Goal: Task Accomplishment & Management: Manage account settings

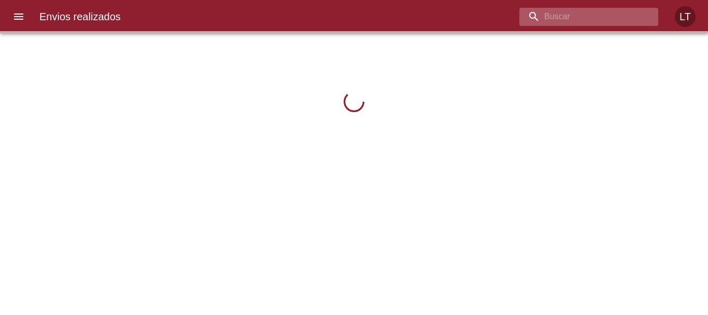
click at [616, 14] on input "buscar" at bounding box center [580, 17] width 121 height 18
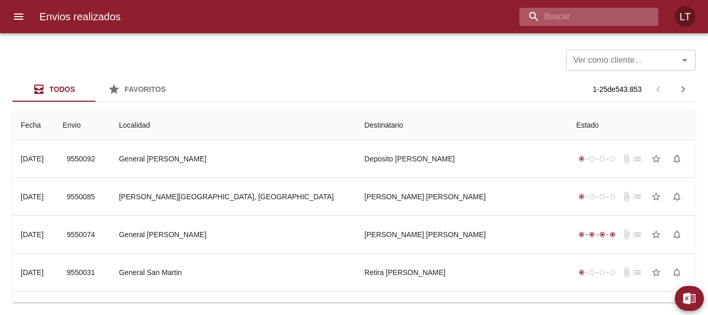
paste input "9364149"
type input "9364149"
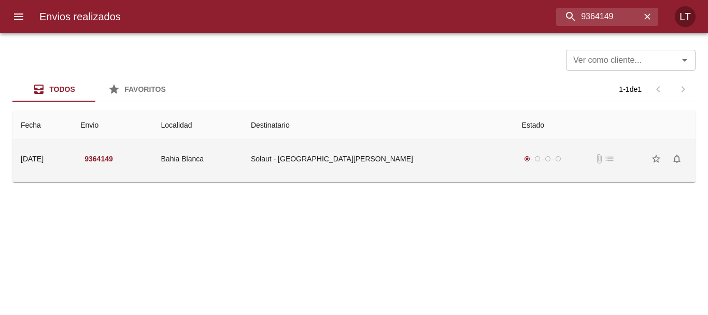
click at [514, 166] on td "radio_button_checked radio_button_unchecked radio_button_unchecked radio_button…" at bounding box center [605, 158] width 182 height 37
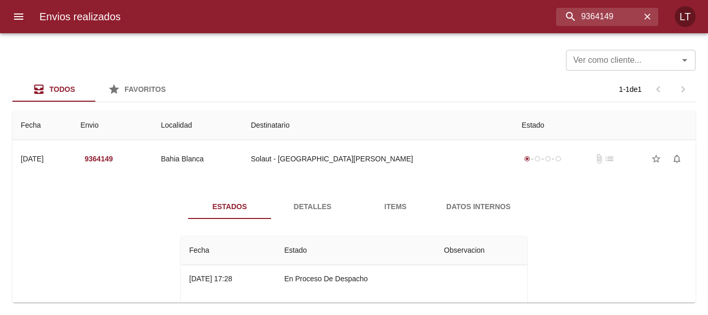
scroll to position [38, 0]
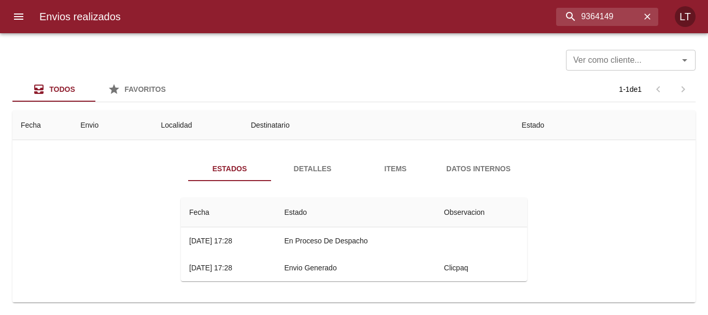
click at [313, 161] on button "Detalles" at bounding box center [312, 168] width 83 height 25
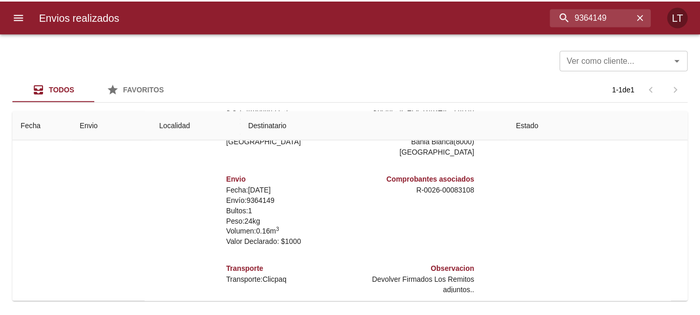
scroll to position [145, 0]
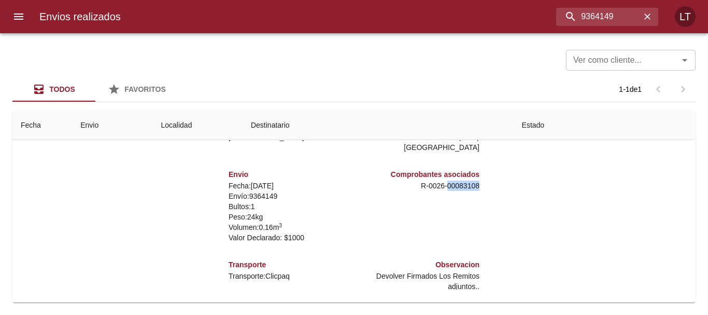
drag, startPoint x: 478, startPoint y: 175, endPoint x: 441, endPoint y: 176, distance: 36.8
click at [441, 176] on div "Remitente S K F Argentina s.a. Av. Olivos 4109 ,   Tortuguitas ( 1667 ) Buenos …" at bounding box center [354, 185] width 355 height 207
copy p "00083108"
click at [22, 17] on icon "menu" at bounding box center [18, 16] width 9 height 6
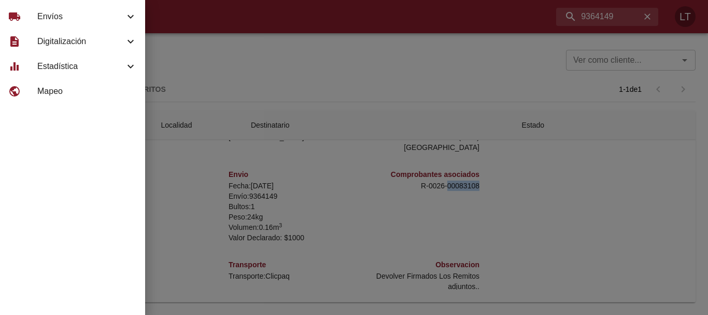
click at [127, 41] on icon at bounding box center [130, 41] width 12 height 12
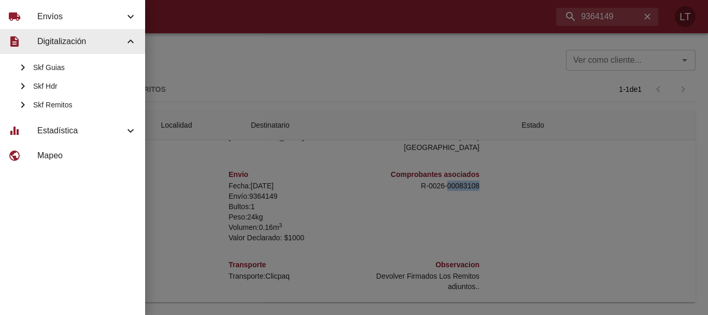
drag, startPoint x: 74, startPoint y: 105, endPoint x: 54, endPoint y: 106, distance: 20.2
click at [54, 106] on span "Skf Remitos" at bounding box center [85, 105] width 104 height 10
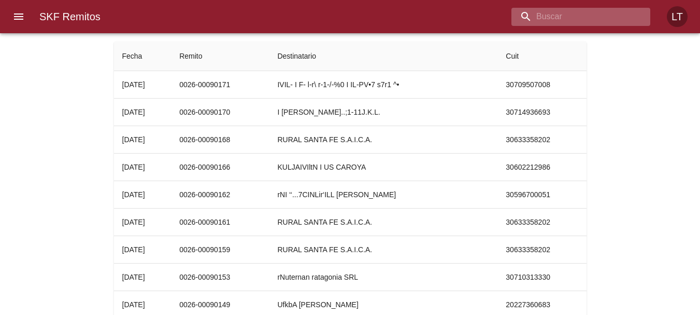
click at [609, 19] on input "buscar" at bounding box center [572, 17] width 121 height 18
paste input "00083108"
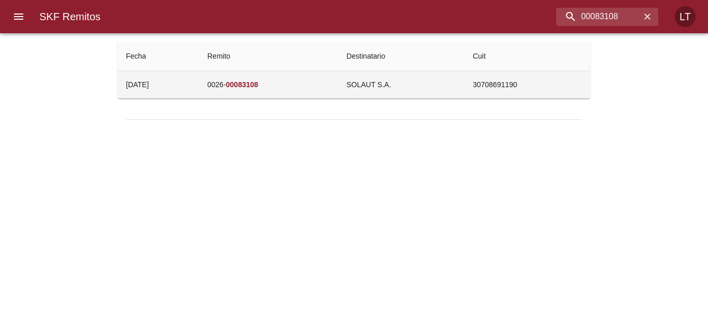
click at [370, 78] on td "SOLAUT S.A." at bounding box center [401, 84] width 127 height 27
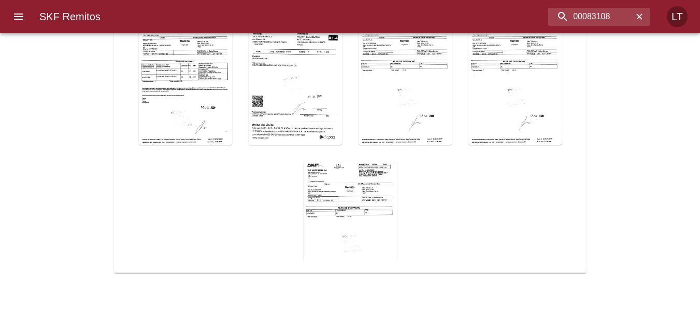
scroll to position [78, 0]
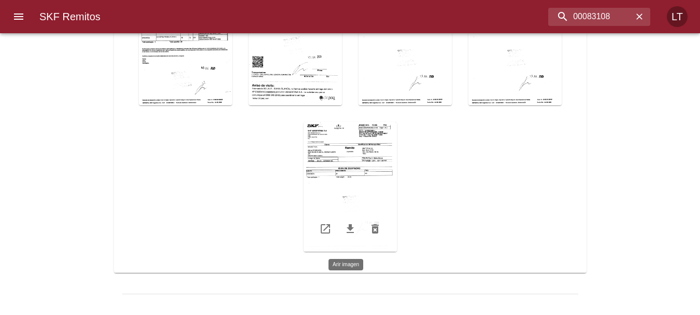
click at [349, 154] on div "Table digitalización - SKF Remitos" at bounding box center [350, 187] width 93 height 130
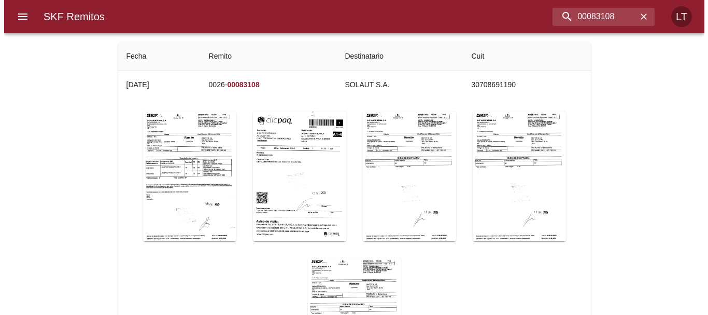
scroll to position [0, 0]
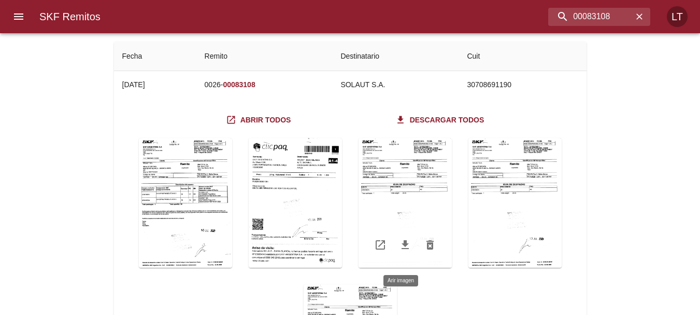
click at [389, 170] on div "Table digitalización - SKF Remitos" at bounding box center [405, 203] width 93 height 130
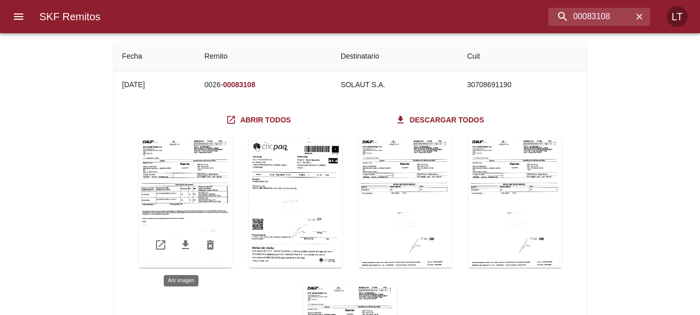
click at [192, 195] on div "Table digitalización - SKF Remitos" at bounding box center [185, 203] width 93 height 130
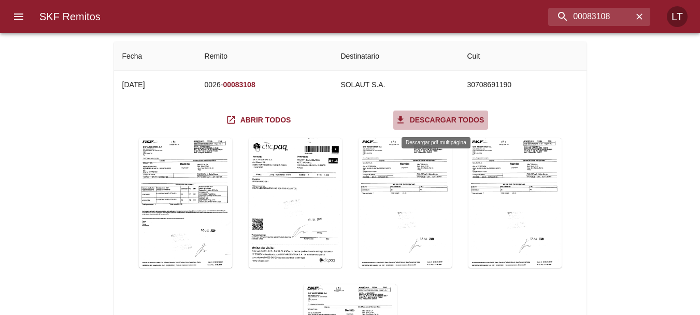
click at [445, 117] on span "Descargar todos" at bounding box center [441, 120] width 87 height 13
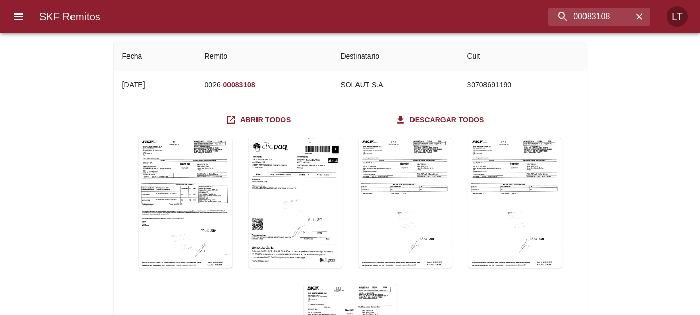
click at [653, 156] on div "SKF Remitos Fecha Remito Destinatario Cuit 04/07/2025 0026- 00083108 SOLAUT S.A…" at bounding box center [350, 219] width 700 height 357
click at [293, 246] on icon "Table digitalización - SKF Remitos" at bounding box center [295, 244] width 12 height 12
click at [400, 247] on icon "Table digitalización - SKF Remitos" at bounding box center [405, 244] width 12 height 12
click at [184, 245] on icon "Table digitalización - SKF Remitos" at bounding box center [185, 244] width 12 height 12
click at [586, 19] on input "00083108" at bounding box center [572, 17] width 121 height 18
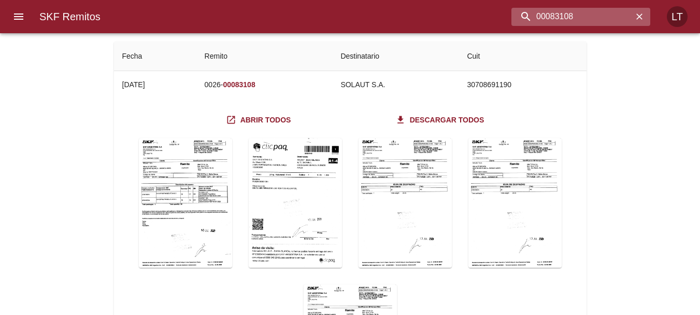
click at [586, 19] on input "00083108" at bounding box center [572, 17] width 121 height 18
paste input "05584"
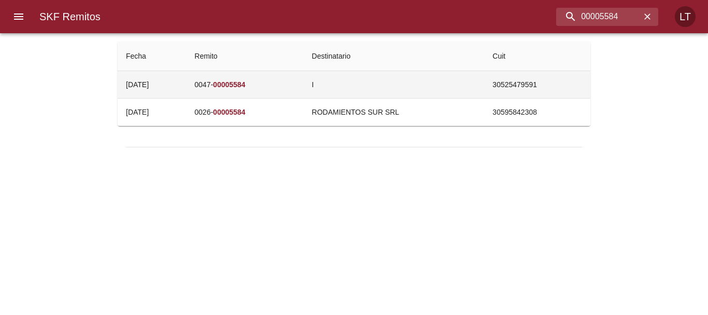
click at [299, 83] on td "0047- 00005584" at bounding box center [244, 84] width 117 height 27
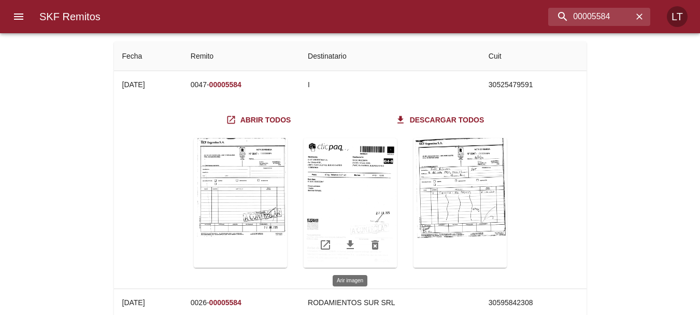
click at [358, 210] on div "Table digitalización - SKF Remitos" at bounding box center [350, 203] width 93 height 130
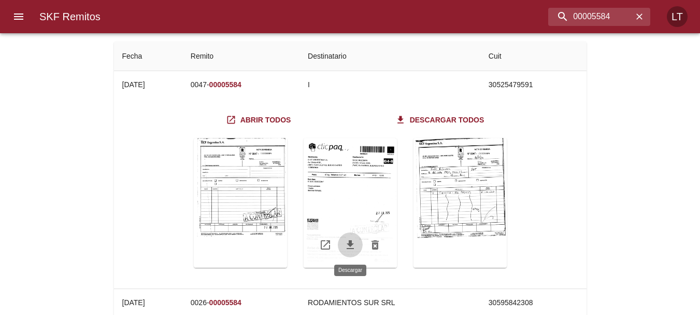
click at [353, 247] on icon "Table digitalización - SKF Remitos" at bounding box center [350, 244] width 12 height 12
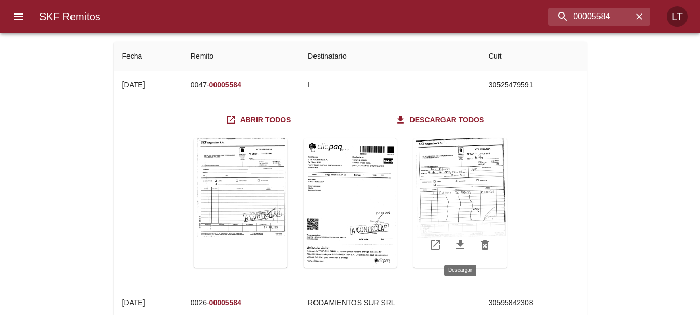
click at [458, 244] on icon "Table digitalización - SKF Remitos" at bounding box center [460, 244] width 7 height 9
click at [614, 143] on div "SKF Remitos Fecha Remito Destinatario Cuit 16/07/2025 0047- 00005584 I 30525479…" at bounding box center [350, 199] width 700 height 317
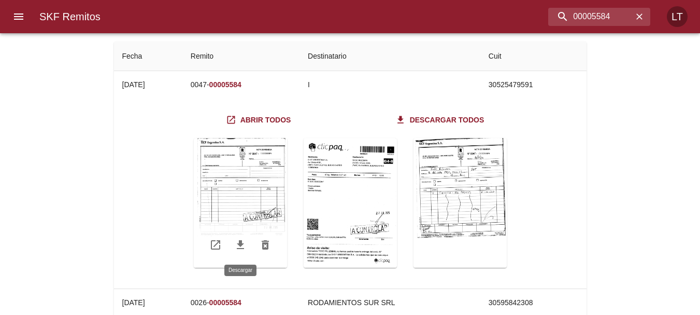
click at [244, 244] on icon "Table digitalización - SKF Remitos" at bounding box center [240, 244] width 12 height 12
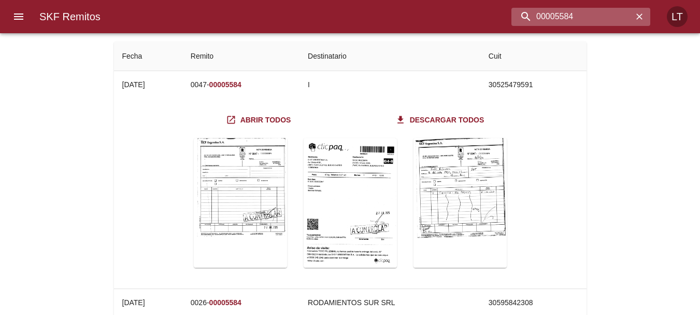
click at [607, 14] on input "00005584" at bounding box center [572, 17] width 121 height 18
paste input "86453"
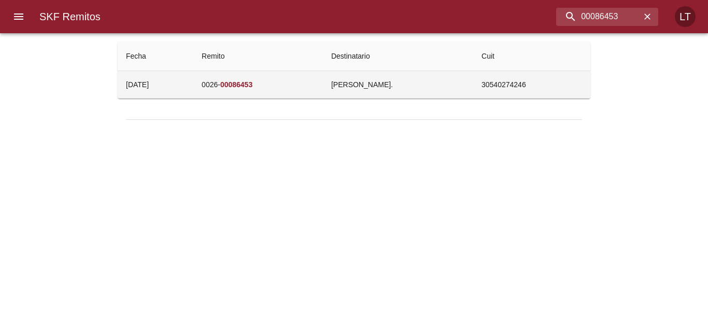
click at [293, 89] on td "0026- 00086453" at bounding box center [258, 84] width 130 height 27
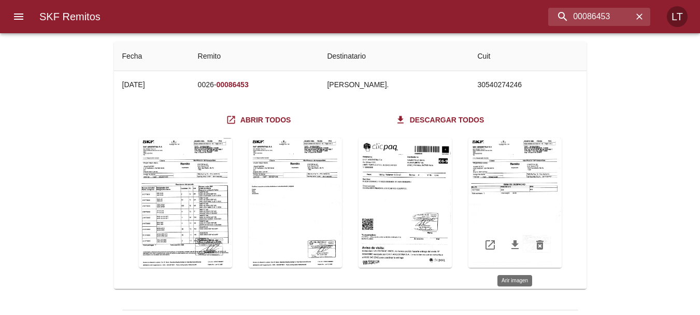
click at [488, 183] on div "Table digitalización - SKF Remitos" at bounding box center [515, 203] width 93 height 130
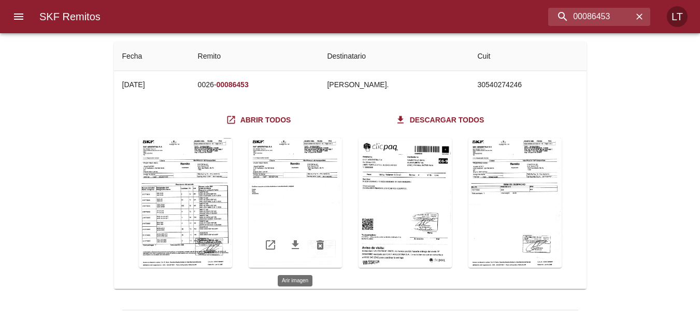
click at [281, 185] on div "Table digitalización - SKF Remitos" at bounding box center [295, 203] width 93 height 130
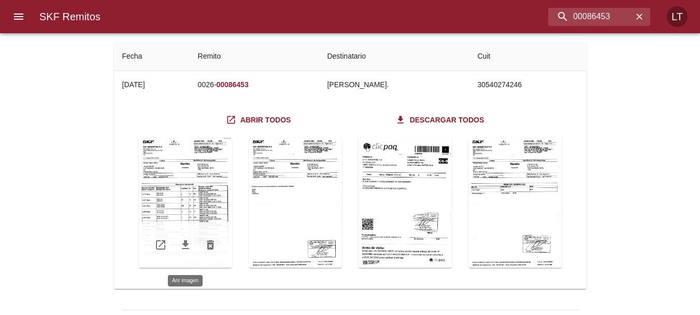
click at [197, 191] on div "Table digitalización - SKF Remitos" at bounding box center [185, 203] width 93 height 130
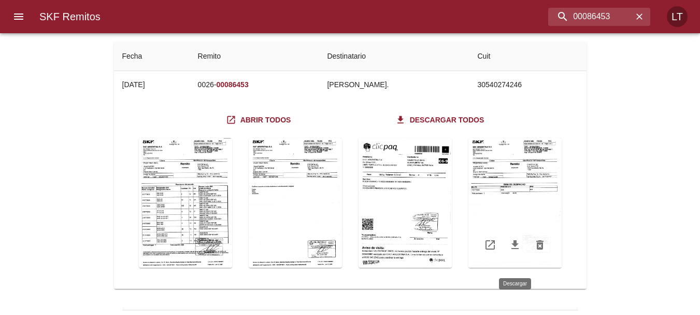
click at [516, 246] on icon "Table digitalización - SKF Remitos" at bounding box center [515, 244] width 12 height 12
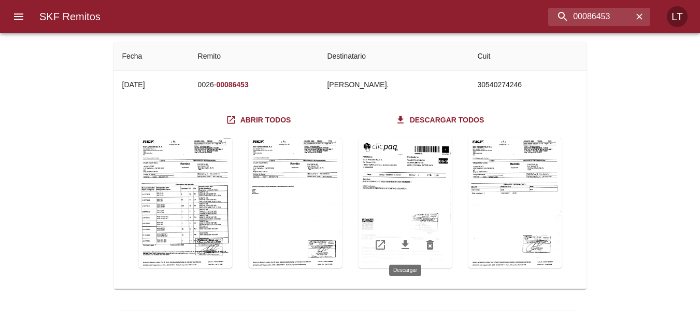
click at [402, 249] on icon "Table digitalización - SKF Remitos" at bounding box center [405, 244] width 12 height 12
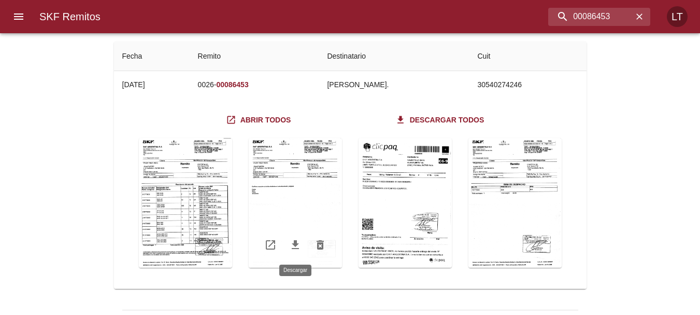
click at [294, 247] on icon "Table digitalización - SKF Remitos" at bounding box center [295, 244] width 12 height 12
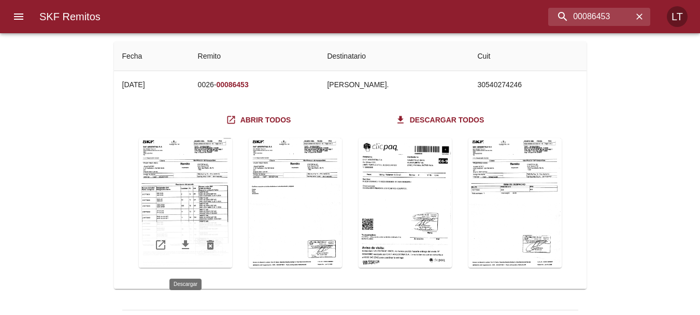
click at [181, 246] on icon "Table digitalización - SKF Remitos" at bounding box center [185, 244] width 12 height 12
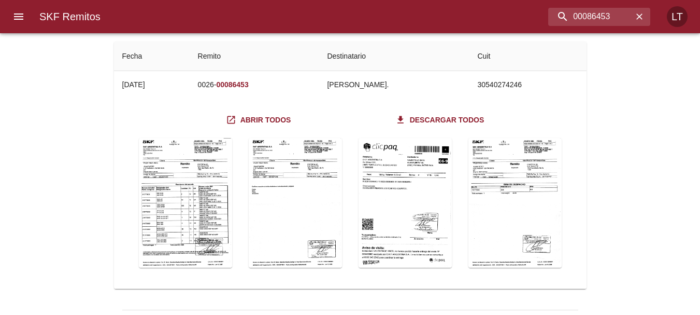
click at [679, 177] on div "SKF Remitos Fecha Remito Destinatario Cuit 18/07/2025 0026- 00086453 VALENTINUZ…" at bounding box center [350, 185] width 700 height 289
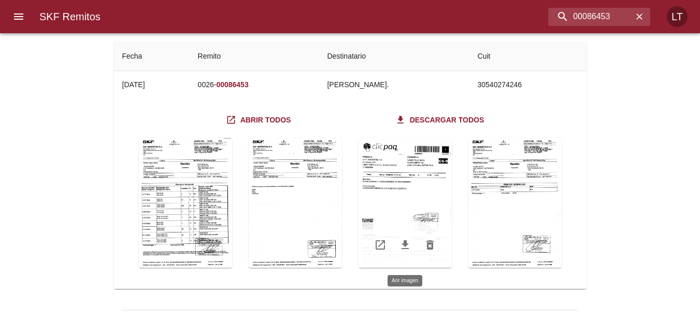
click at [414, 211] on div "Table digitalización - SKF Remitos" at bounding box center [405, 203] width 93 height 130
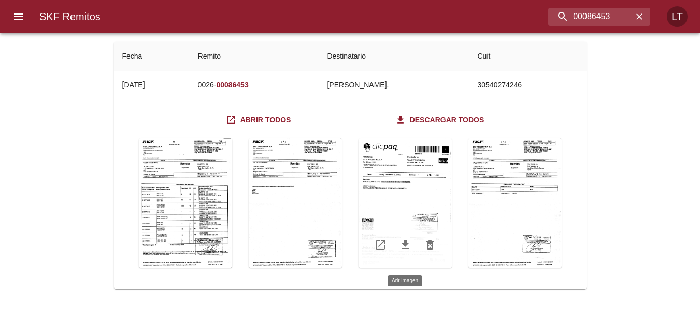
click at [404, 192] on div "Table digitalización - SKF Remitos" at bounding box center [405, 203] width 93 height 130
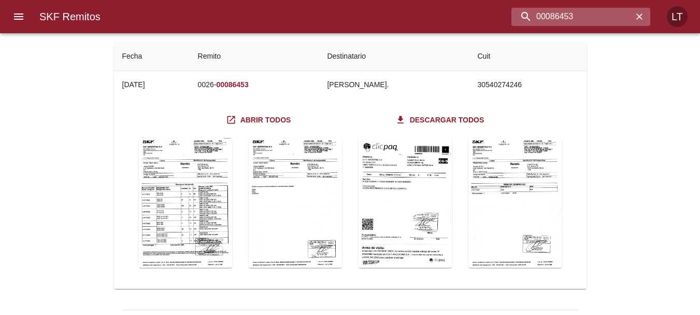
click at [612, 8] on input "00086453" at bounding box center [572, 17] width 121 height 18
paste input "537"
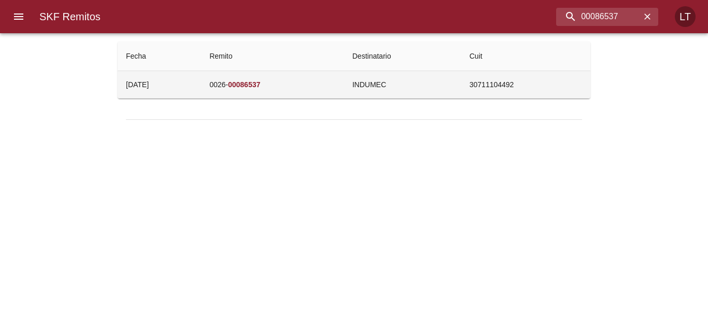
click at [436, 87] on td "INDUMEC" at bounding box center [402, 84] width 117 height 27
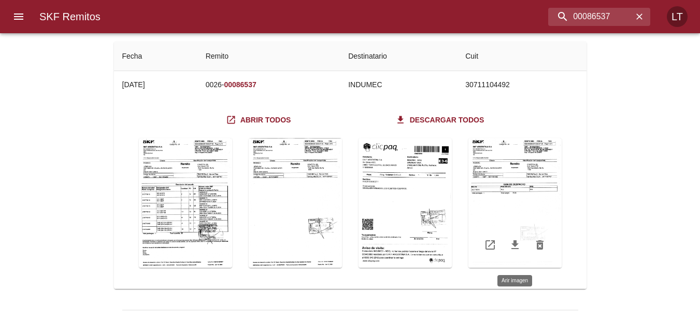
click at [527, 195] on div "Table digitalización - SKF Remitos" at bounding box center [515, 203] width 93 height 130
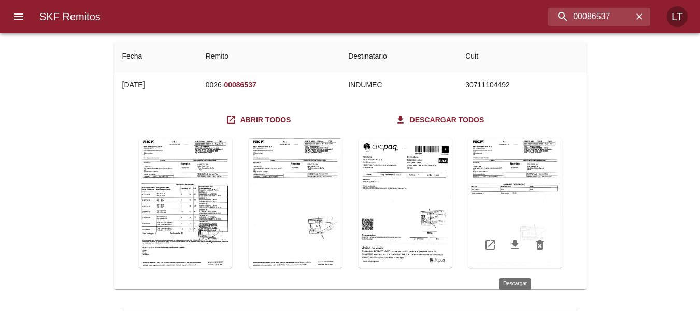
click at [516, 251] on link "Table digitalización - SKF Remitos" at bounding box center [515, 244] width 25 height 25
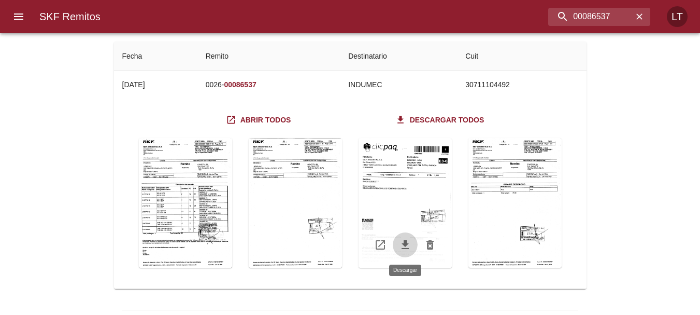
click at [403, 246] on icon "Table digitalización - SKF Remitos" at bounding box center [405, 244] width 12 height 12
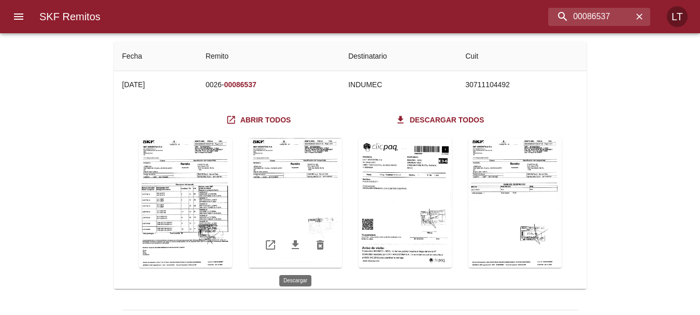
click at [291, 249] on icon "Table digitalización - SKF Remitos" at bounding box center [295, 244] width 12 height 12
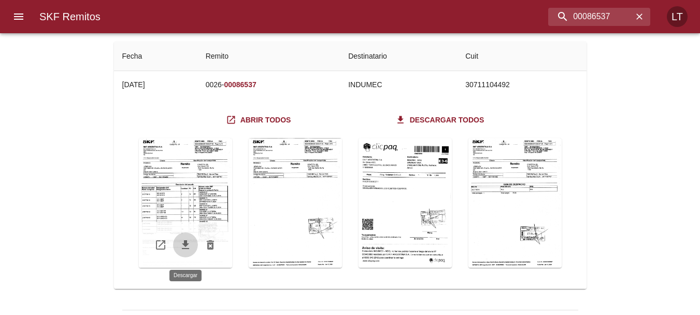
click at [186, 251] on link "Table digitalización - SKF Remitos" at bounding box center [185, 244] width 25 height 25
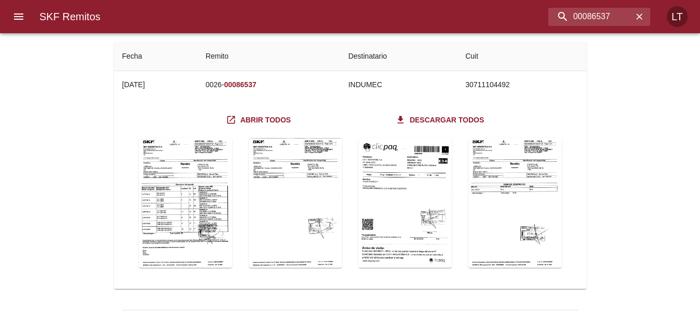
click at [657, 131] on div "SKF Remitos Fecha Remito Destinatario Cuit 20/07/2025 0026- 00086537 INDUMEC 30…" at bounding box center [350, 185] width 700 height 289
click at [590, 10] on input "00086537" at bounding box center [572, 17] width 121 height 18
paste input "8"
type input "00086538"
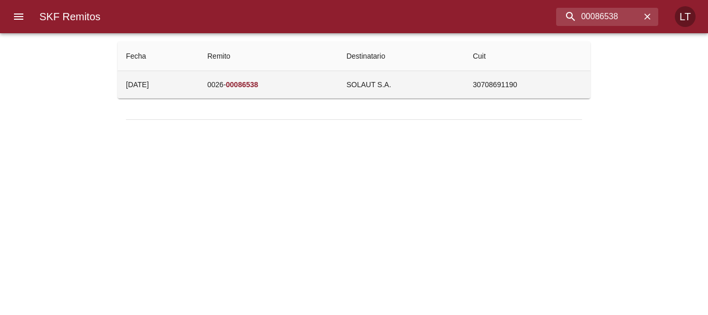
click at [338, 79] on td "0026- 00086538" at bounding box center [268, 84] width 139 height 27
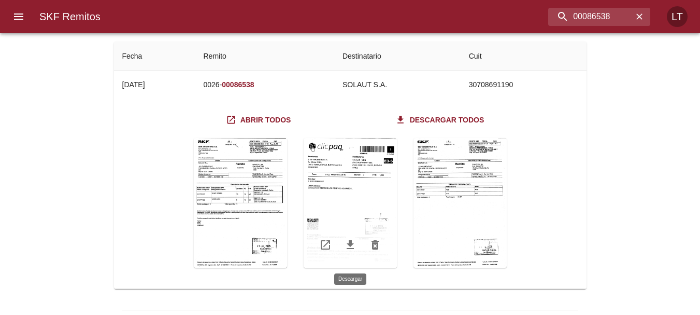
click at [349, 251] on link "Table digitalización - SKF Remitos" at bounding box center [350, 244] width 25 height 25
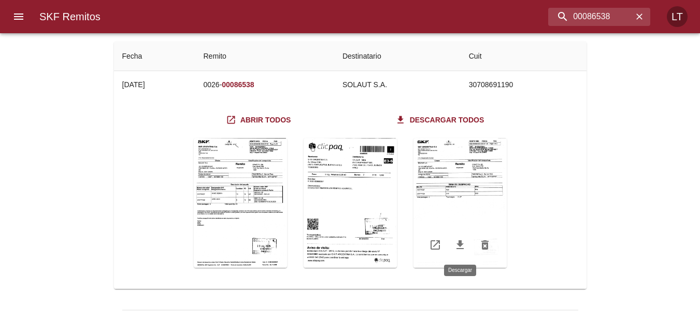
click at [458, 245] on icon "Table digitalización - SKF Remitos" at bounding box center [460, 244] width 12 height 12
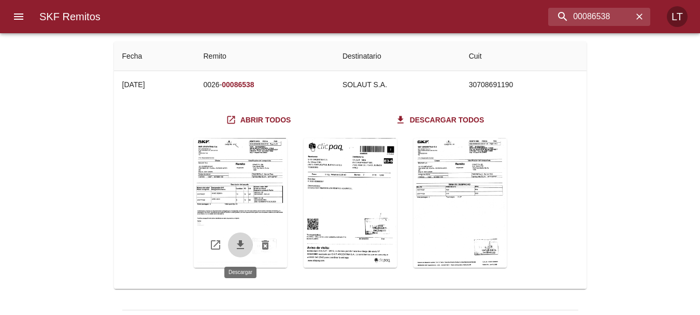
click at [240, 251] on link "Table digitalización - SKF Remitos" at bounding box center [240, 244] width 25 height 25
click at [250, 183] on div "Table digitalización - SKF Remitos" at bounding box center [240, 203] width 93 height 130
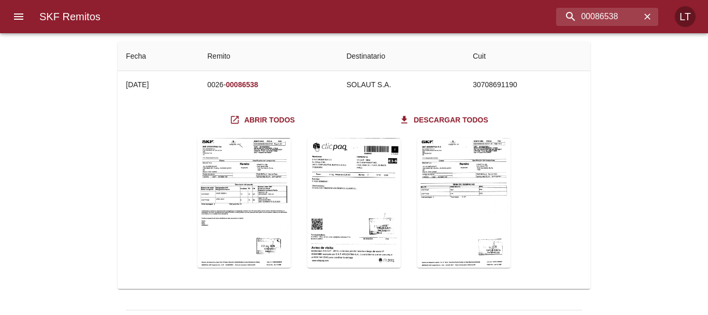
click at [638, 18] on icon "button" at bounding box center [640, 16] width 10 height 10
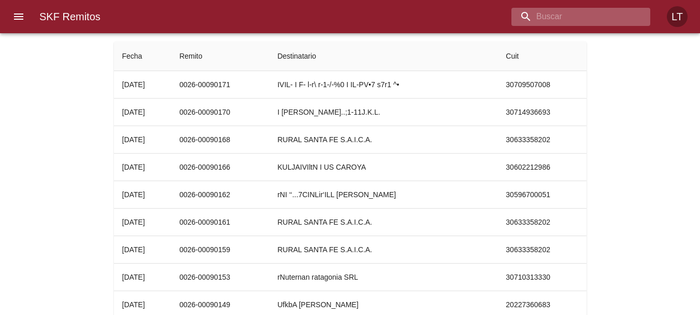
click at [574, 9] on input "buscar" at bounding box center [572, 17] width 121 height 18
paste input "00087638"
type input "00087638"
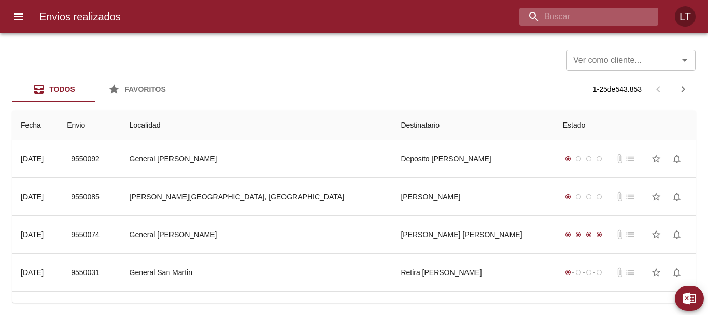
click at [607, 19] on input "buscar" at bounding box center [580, 17] width 121 height 18
paste input "9364149"
type input "9364149"
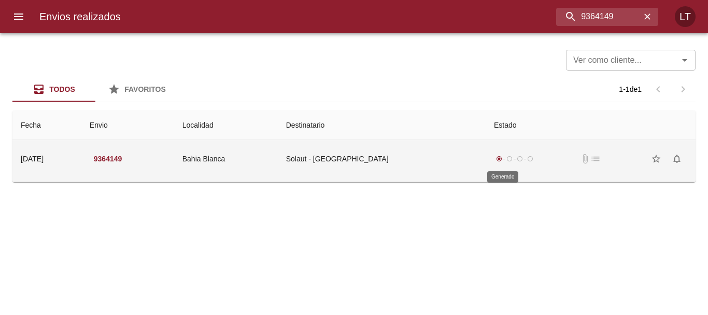
click at [496, 161] on span "radio_button_checked" at bounding box center [499, 159] width 6 height 6
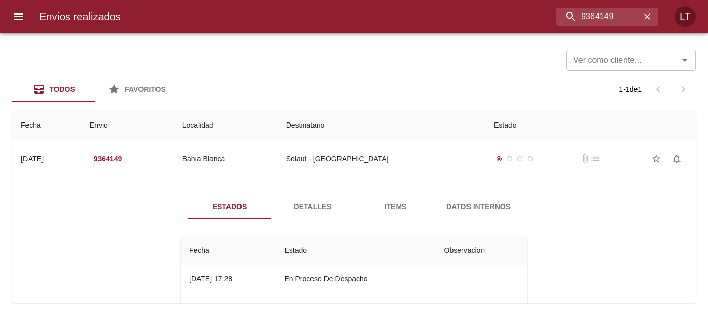
click at [556, 182] on div "Estados Detalles Items Datos Internos Fecha Estado Observacion 04/07 04/07/2025…" at bounding box center [354, 260] width 667 height 158
click at [19, 11] on icon "menu" at bounding box center [18, 16] width 12 height 12
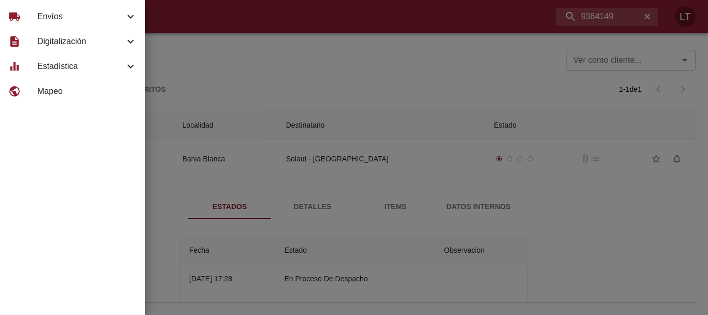
click at [71, 14] on span "Envíos" at bounding box center [80, 16] width 87 height 12
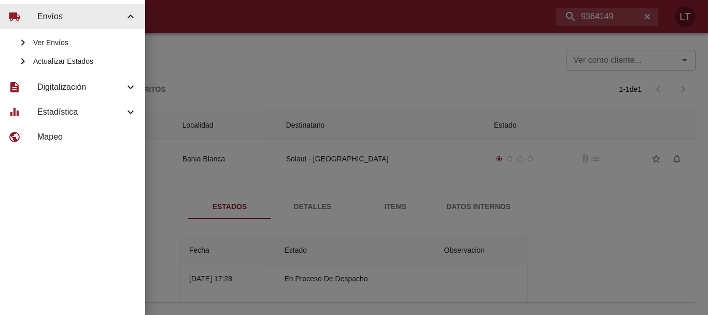
click at [62, 62] on span "Actualizar Estados" at bounding box center [85, 61] width 104 height 10
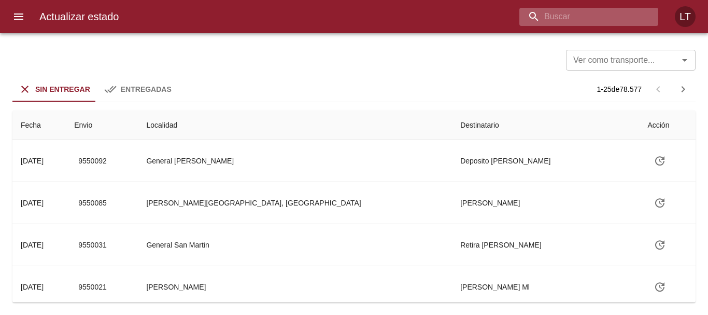
click at [596, 19] on input "buscar" at bounding box center [580, 17] width 121 height 18
paste input "9364149"
type input "9364149"
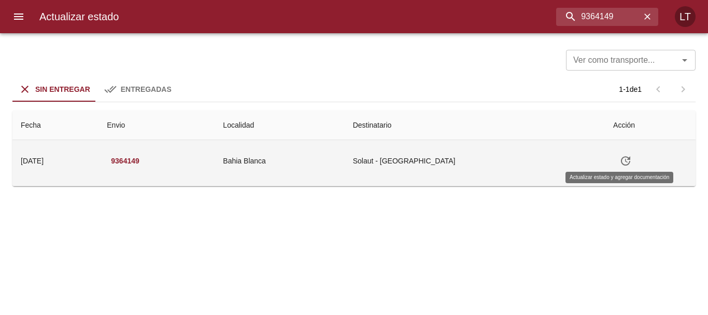
click at [620, 158] on icon "Tabla de envíos del cliente" at bounding box center [626, 161] width 12 height 12
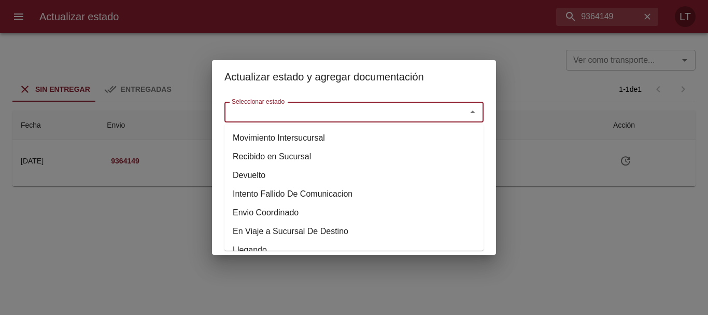
click at [385, 112] on input "Seleccionar estado" at bounding box center [339, 112] width 222 height 15
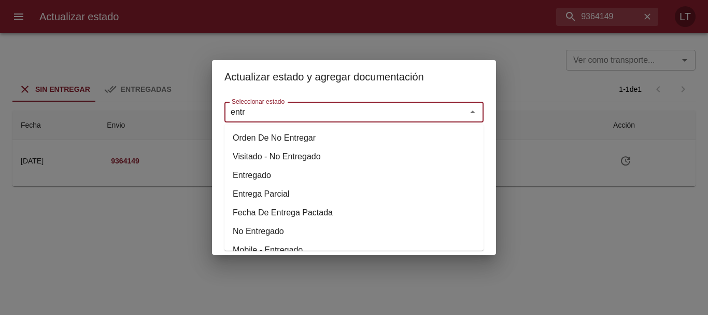
click at [328, 174] on li "Entregado" at bounding box center [353, 175] width 259 height 19
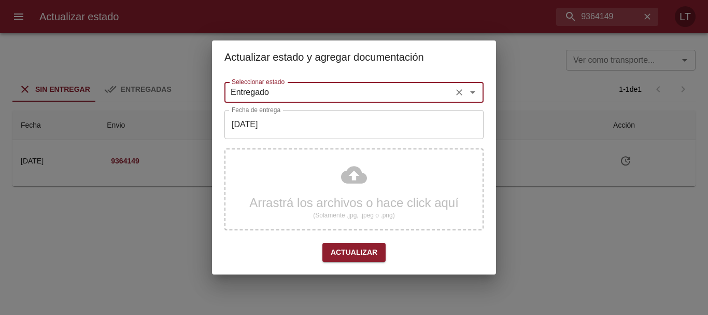
type input "Entregado"
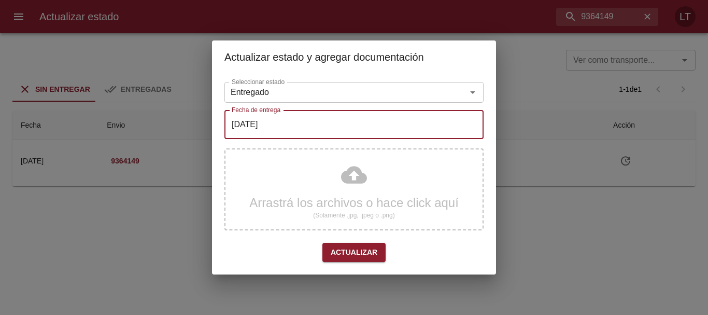
click at [311, 128] on input "[DATE]" at bounding box center [353, 124] width 259 height 29
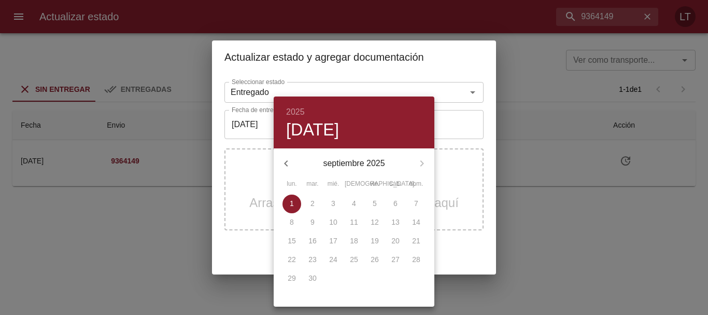
click at [284, 156] on button "button" at bounding box center [286, 163] width 25 height 25
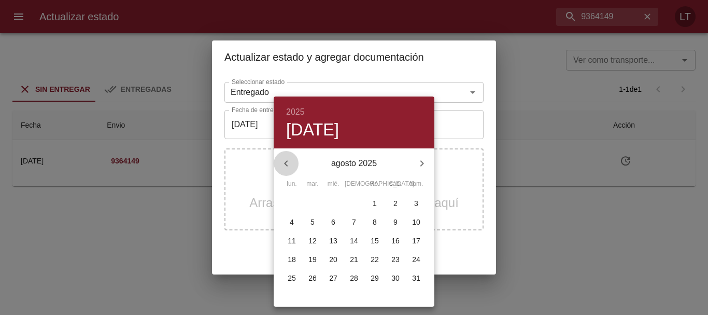
click at [285, 163] on icon "button" at bounding box center [286, 163] width 4 height 6
click at [310, 240] on p "15" at bounding box center [312, 240] width 8 height 10
type input "15/07/2025"
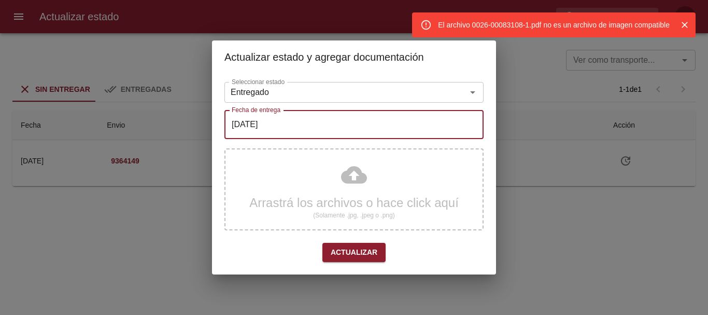
click at [680, 24] on icon "Cerrar" at bounding box center [685, 25] width 10 height 10
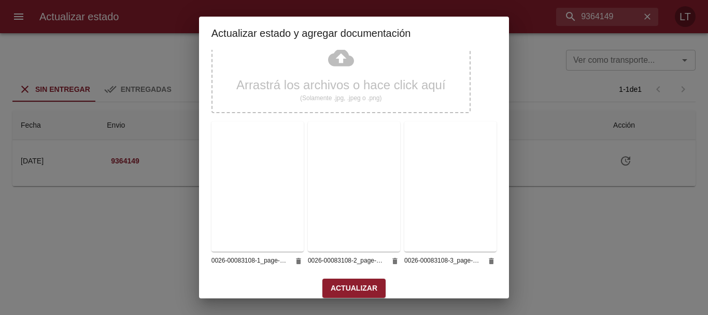
scroll to position [102, 0]
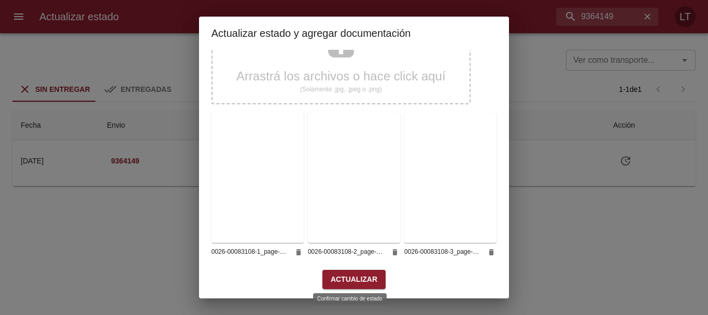
click at [360, 279] on span "Actualizar" at bounding box center [354, 279] width 47 height 13
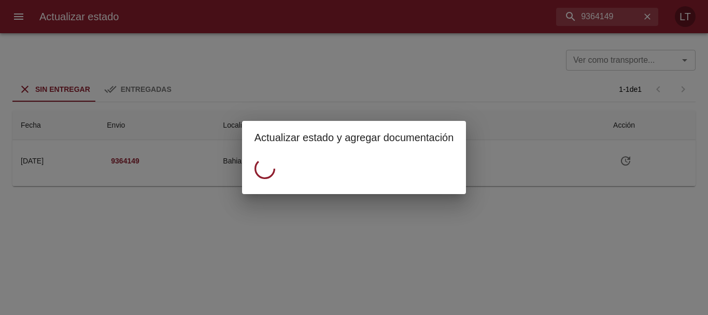
scroll to position [0, 0]
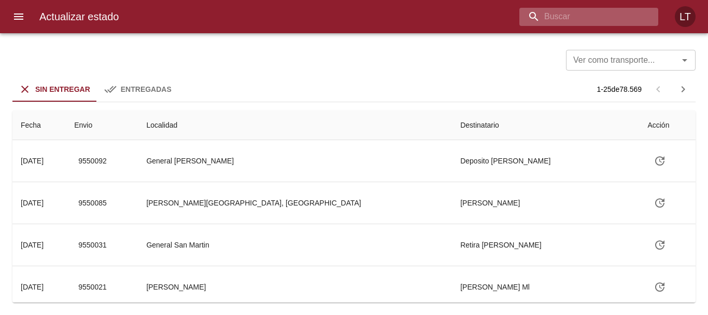
click at [585, 8] on input "buscar" at bounding box center [580, 17] width 121 height 18
paste input "9409201"
type input "9409201"
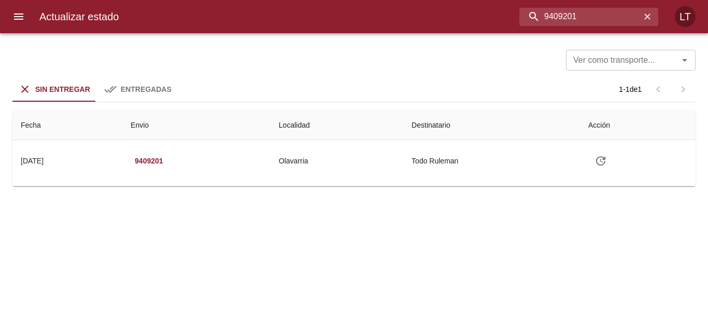
drag, startPoint x: 585, startPoint y: 16, endPoint x: 481, endPoint y: 24, distance: 104.1
click at [481, 24] on div "9409201" at bounding box center [392, 17] width 531 height 18
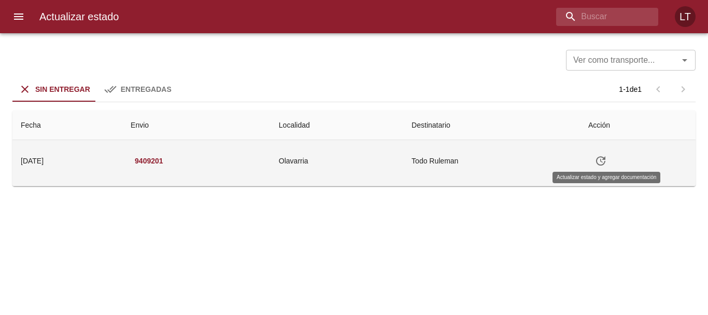
click at [605, 159] on icon "Tabla de envíos del cliente" at bounding box center [601, 161] width 12 height 12
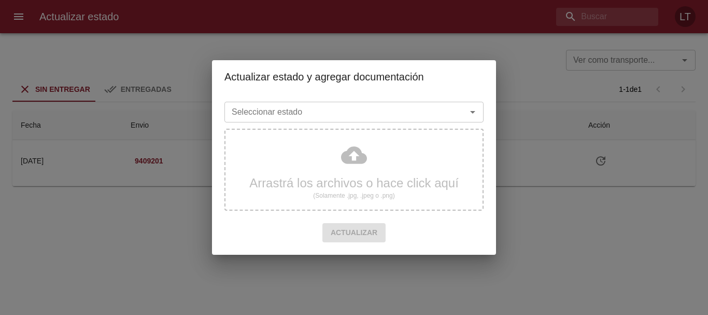
click at [313, 117] on input "Seleccionar estado" at bounding box center [339, 112] width 222 height 15
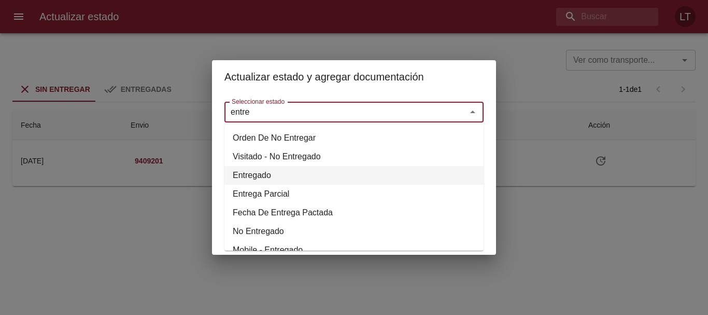
click at [298, 175] on li "Entregado" at bounding box center [353, 175] width 259 height 19
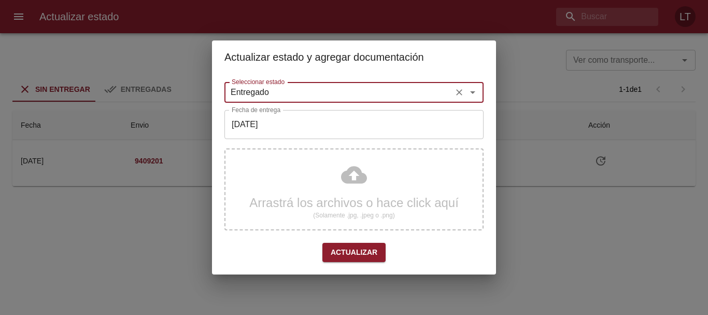
type input "Entregado"
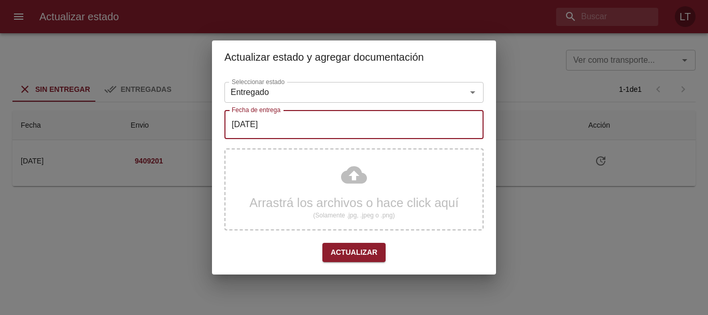
click at [287, 132] on input "[DATE]" at bounding box center [353, 124] width 259 height 29
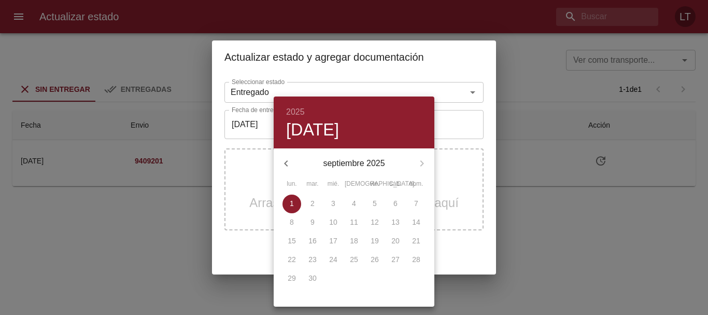
click at [289, 166] on icon "button" at bounding box center [286, 163] width 12 height 12
click at [314, 258] on p "22" at bounding box center [312, 259] width 8 height 10
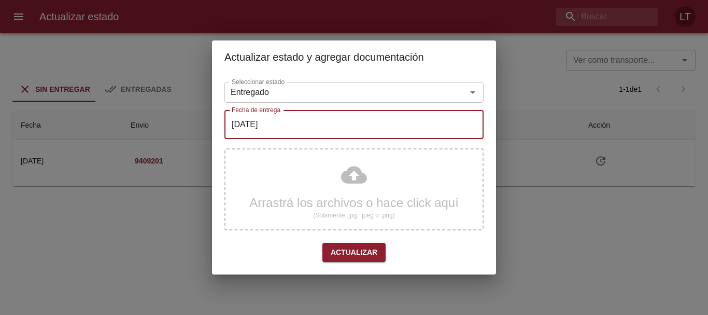
type input "22/07/2025"
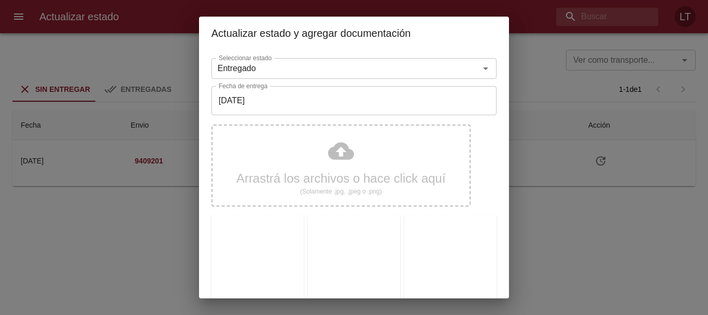
click at [640, 240] on div "Actualizar estado y agregar documentación Seleccionar estado Entregado Seleccio…" at bounding box center [354, 157] width 708 height 315
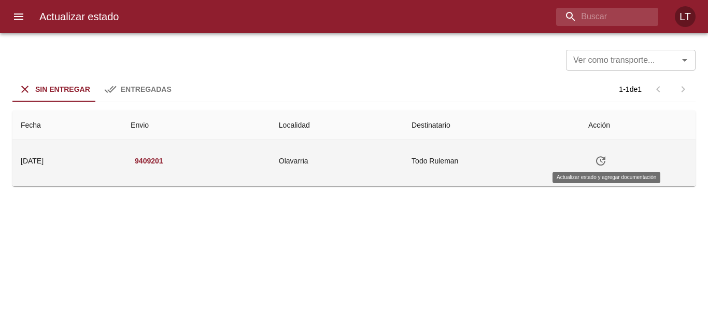
click at [607, 162] on icon "Tabla de envíos del cliente" at bounding box center [601, 161] width 12 height 12
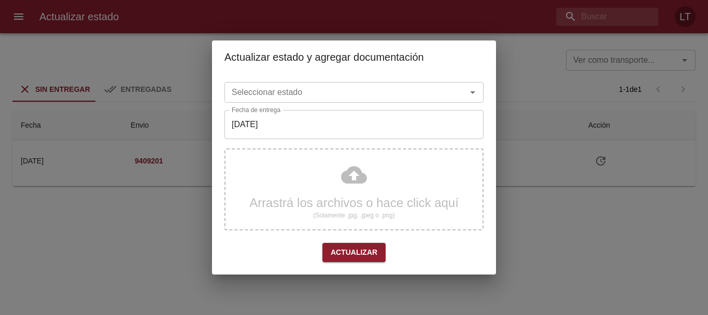
click at [330, 86] on input "Seleccionar estado" at bounding box center [339, 92] width 222 height 15
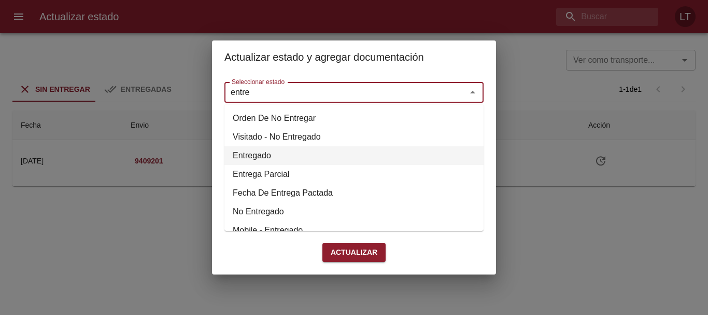
click at [302, 162] on li "Entregado" at bounding box center [353, 155] width 259 height 19
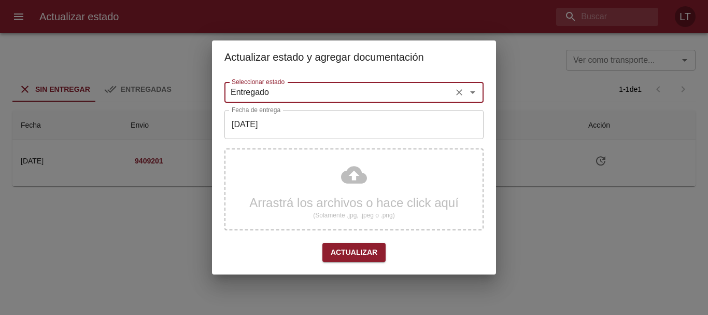
type input "Entregado"
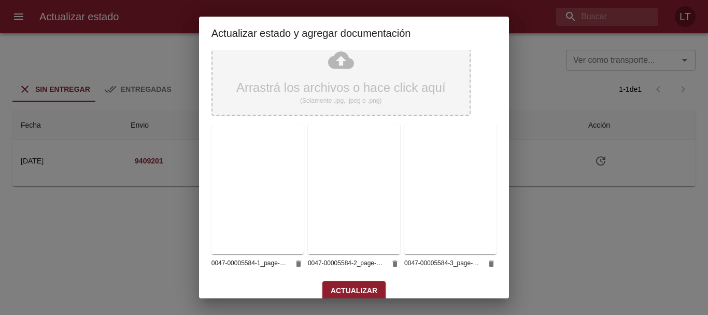
scroll to position [102, 0]
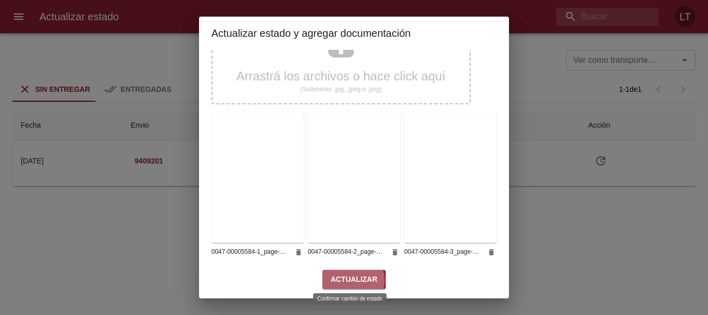
click at [343, 277] on span "Actualizar" at bounding box center [354, 279] width 47 height 13
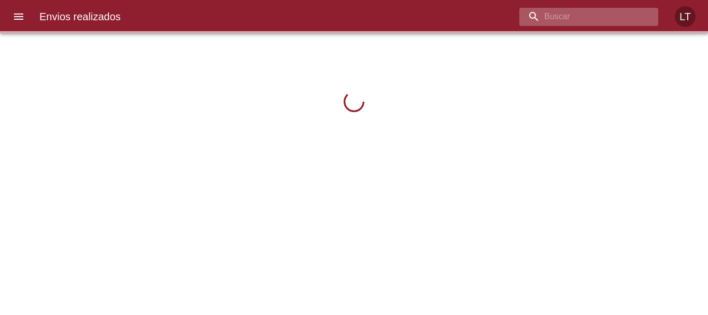
click at [599, 23] on input "buscar" at bounding box center [580, 17] width 121 height 18
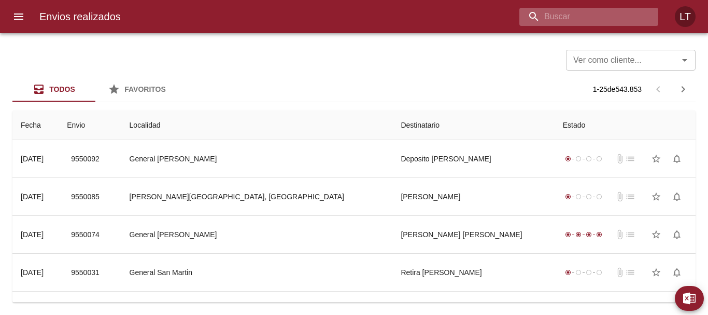
paste input "9409201"
type input "9409201"
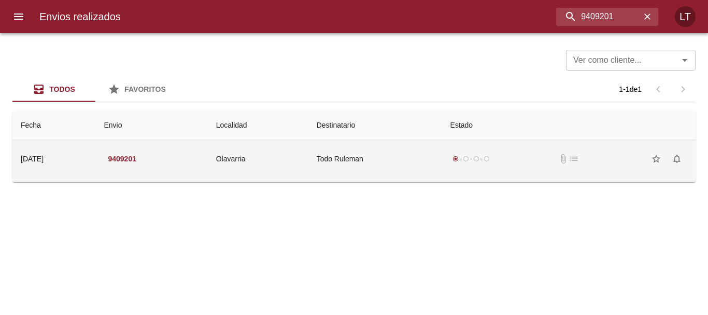
click at [397, 153] on td "Todo Ruleman" at bounding box center [375, 158] width 134 height 37
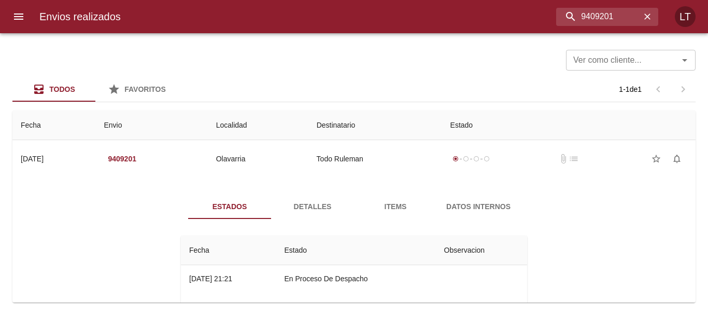
scroll to position [38, 0]
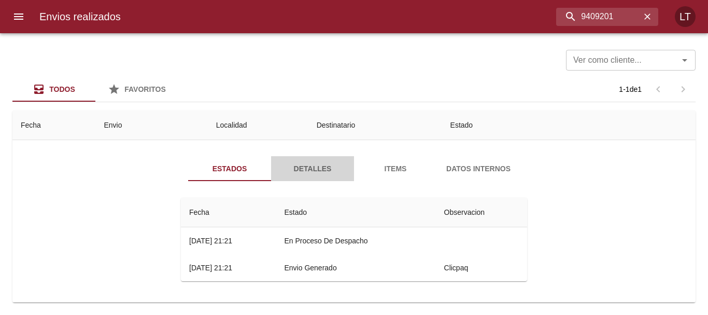
click at [322, 172] on span "Detalles" at bounding box center [312, 168] width 71 height 13
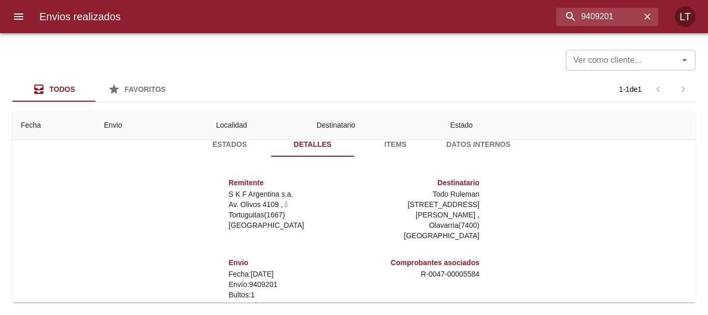
scroll to position [144, 0]
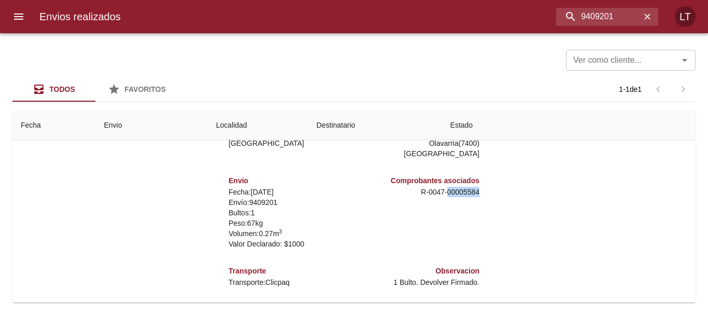
drag, startPoint x: 443, startPoint y: 181, endPoint x: 481, endPoint y: 181, distance: 38.4
click at [481, 181] on div "Remitente S K F Argentina s.a. Av. Olivos 4109 ,   Tortuguitas ( 1667 ) Buenos …" at bounding box center [354, 186] width 355 height 207
copy p "00005584"
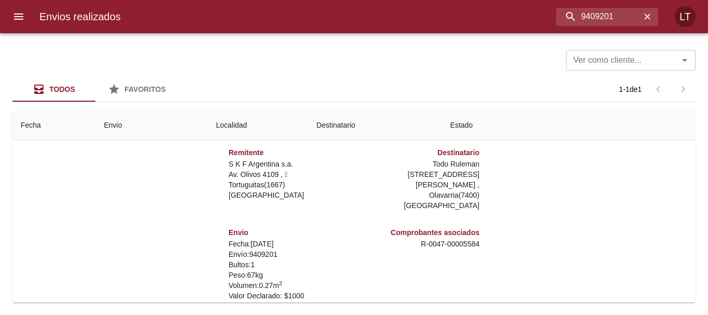
click at [650, 181] on div "Estados Detalles Items Datos Internos Remitente S K F Argentina s.a. Av. Olivos…" at bounding box center [354, 221] width 667 height 265
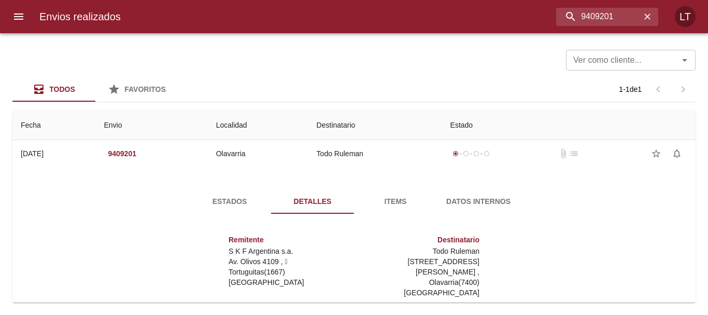
scroll to position [0, 0]
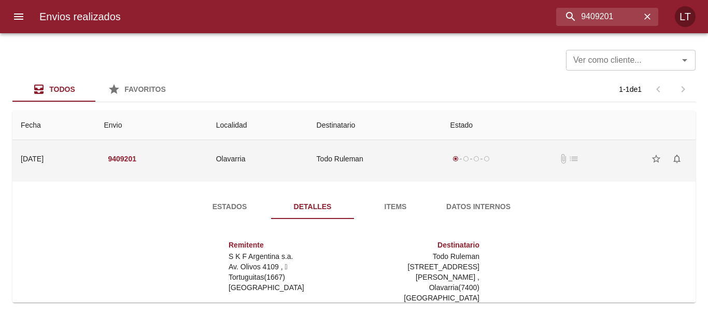
click at [297, 154] on td "Olavarria" at bounding box center [258, 158] width 101 height 37
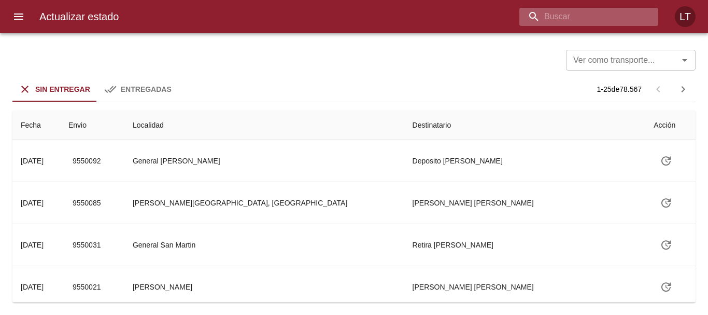
click at [605, 18] on input "buscar" at bounding box center [580, 17] width 121 height 18
paste input "9408860"
type input "9408860"
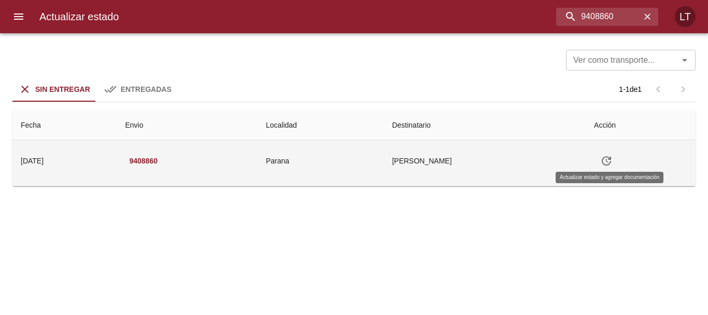
click at [609, 164] on icon "Tabla de envíos del cliente" at bounding box center [606, 161] width 12 height 12
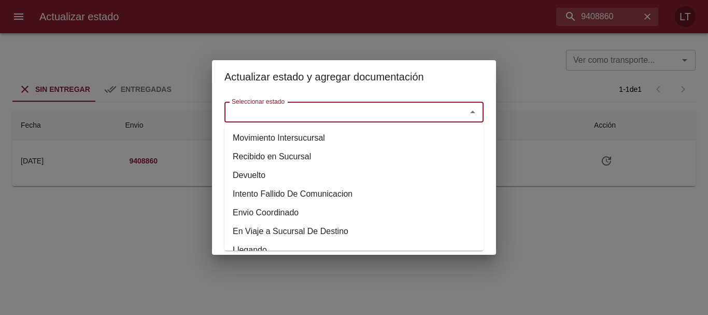
click at [315, 113] on input "Seleccionar estado" at bounding box center [339, 112] width 222 height 15
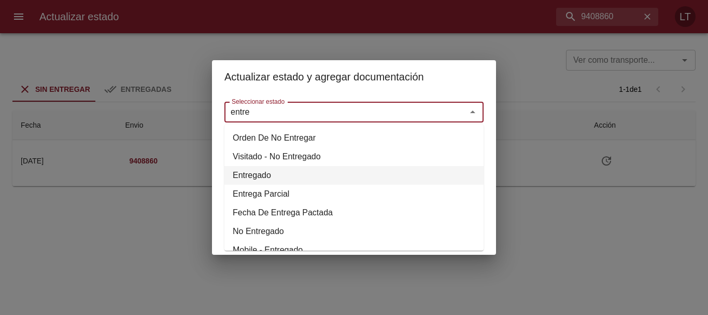
click at [299, 173] on li "Entregado" at bounding box center [353, 175] width 259 height 19
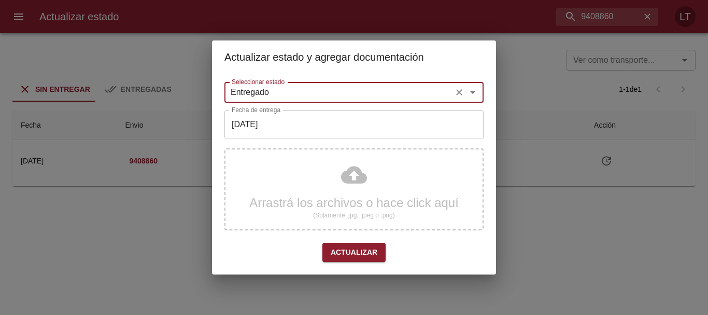
type input "Entregado"
click at [270, 125] on input "[DATE]" at bounding box center [353, 124] width 259 height 29
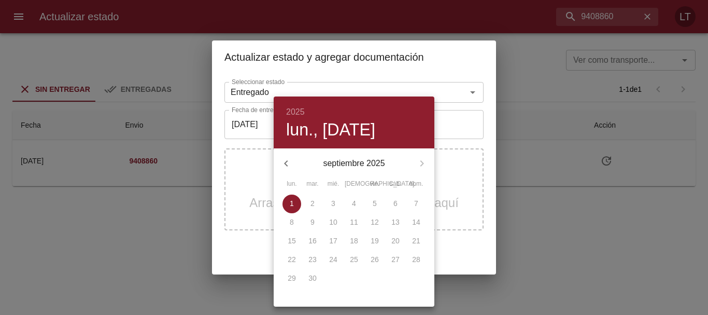
click at [287, 162] on icon "button" at bounding box center [286, 163] width 12 height 12
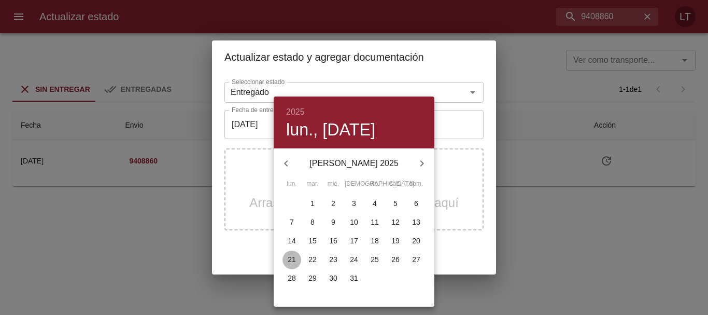
click at [293, 257] on p "21" at bounding box center [292, 259] width 8 height 10
type input "[DATE]"
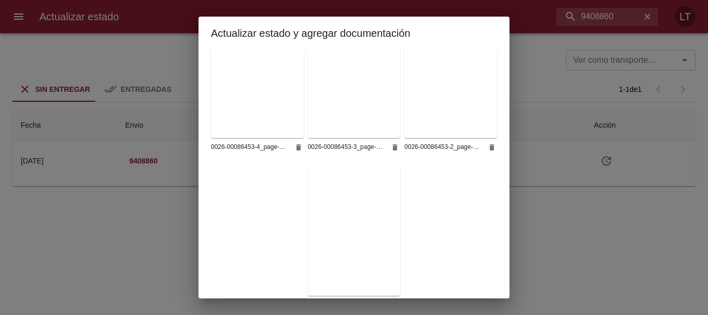
scroll to position [256, 0]
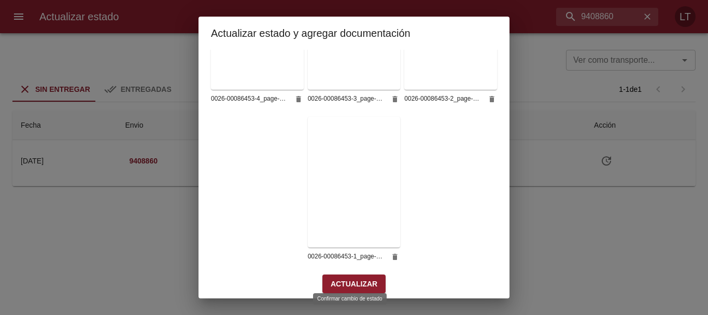
click at [360, 277] on span "Actualizar" at bounding box center [354, 283] width 47 height 13
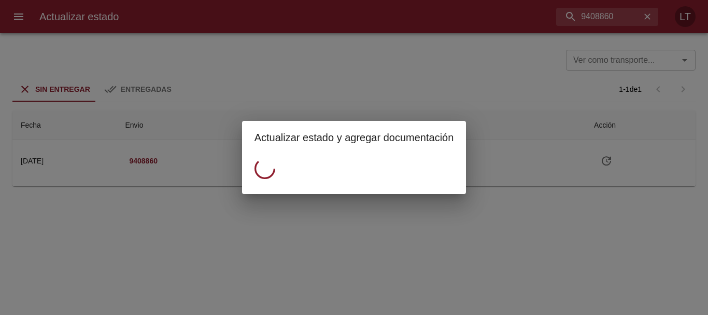
scroll to position [0, 0]
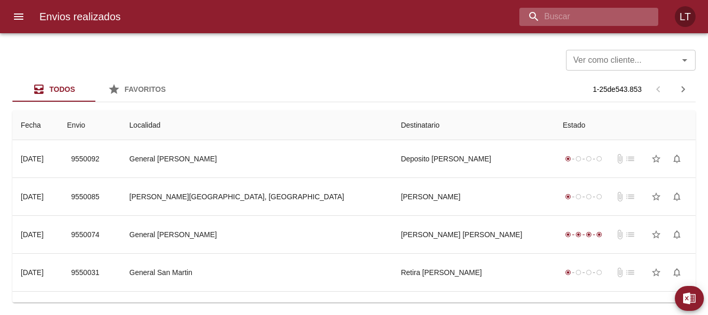
click at [604, 13] on input "buscar" at bounding box center [580, 17] width 121 height 18
paste input "00005584"
drag, startPoint x: 604, startPoint y: 13, endPoint x: 418, endPoint y: 14, distance: 185.1
click at [418, 14] on div "00005584" at bounding box center [393, 17] width 529 height 18
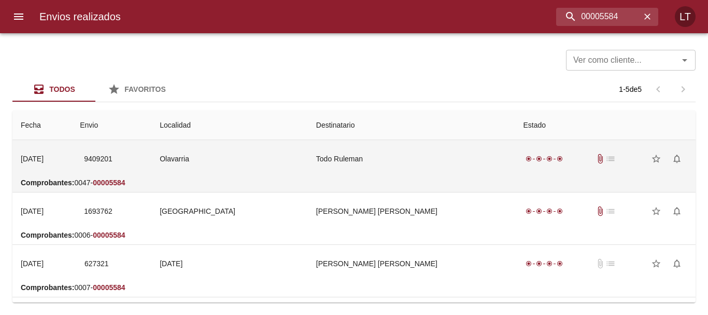
click at [408, 146] on td "Todo Ruleman" at bounding box center [411, 158] width 207 height 37
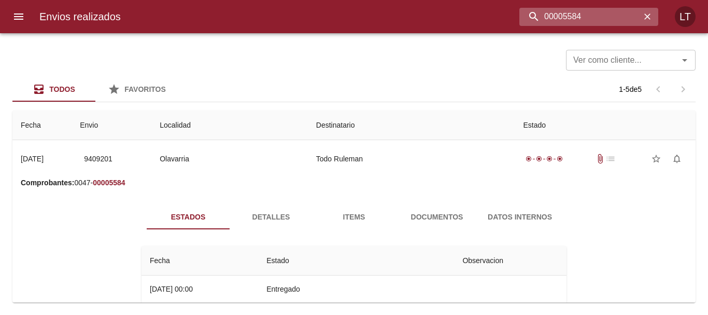
click at [604, 18] on input "00005584" at bounding box center [580, 17] width 121 height 18
paste input "9408860"
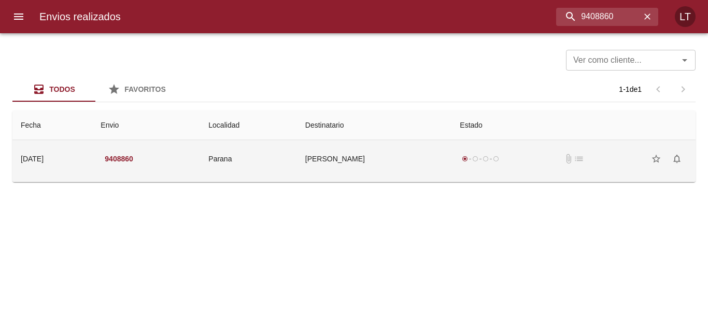
click at [439, 161] on td "[PERSON_NAME]" at bounding box center [374, 158] width 155 height 37
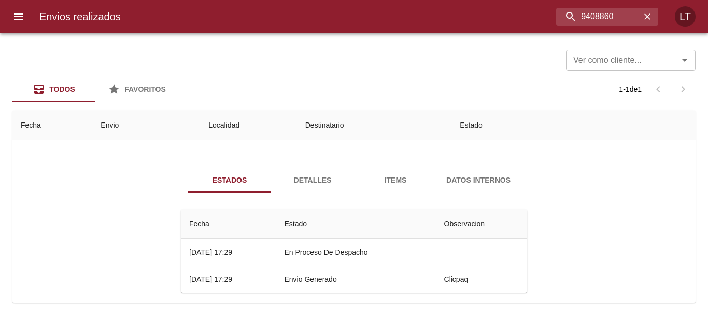
scroll to position [38, 0]
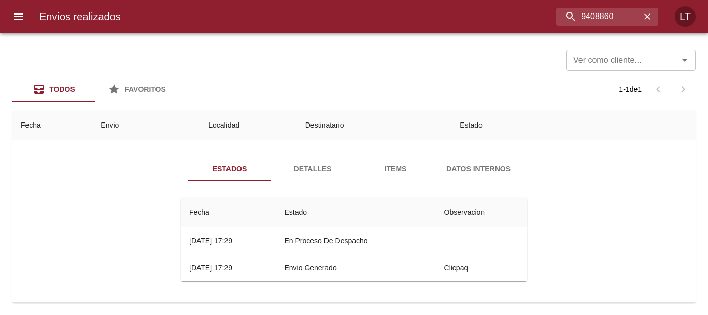
click at [315, 171] on span "Detalles" at bounding box center [312, 168] width 71 height 13
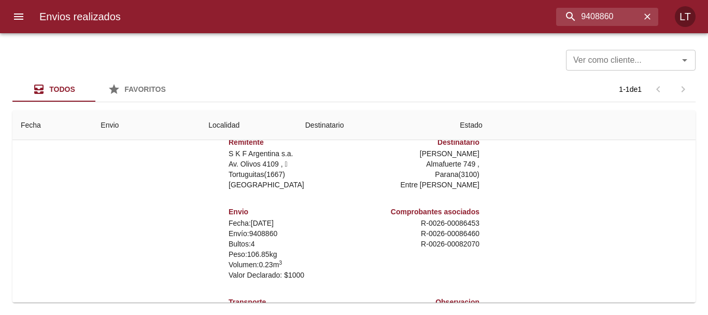
scroll to position [104, 0]
drag, startPoint x: 472, startPoint y: 221, endPoint x: 440, endPoint y: 223, distance: 32.7
click at [440, 223] on div "Comprobantes asociados R - 0026 - 00086453 R - 0026 - 00086460 R - 0026 - 00082…" at bounding box center [419, 242] width 130 height 90
copy p "00086453"
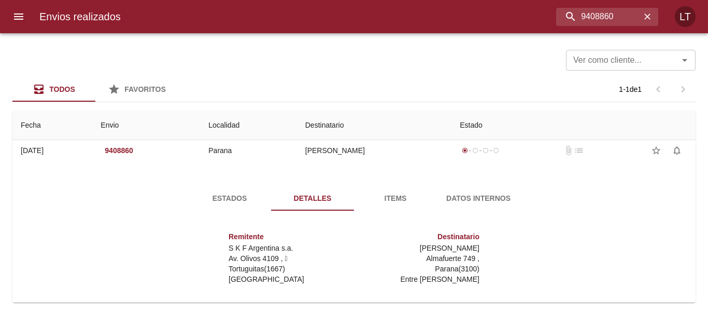
scroll to position [0, 0]
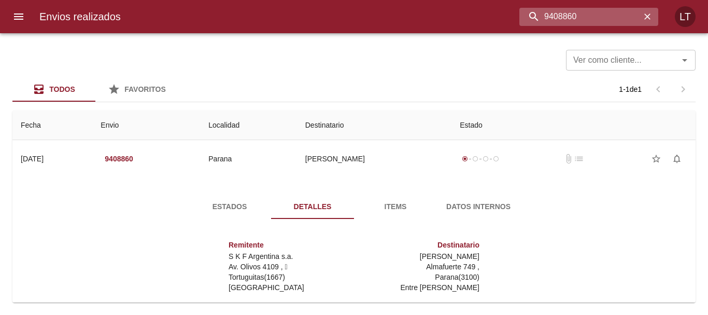
click at [605, 18] on input "9408860" at bounding box center [580, 17] width 121 height 18
click at [516, 60] on div "Ver como cliente... Ver como cliente..." at bounding box center [353, 59] width 683 height 27
click at [620, 12] on input "9408860" at bounding box center [580, 17] width 121 height 18
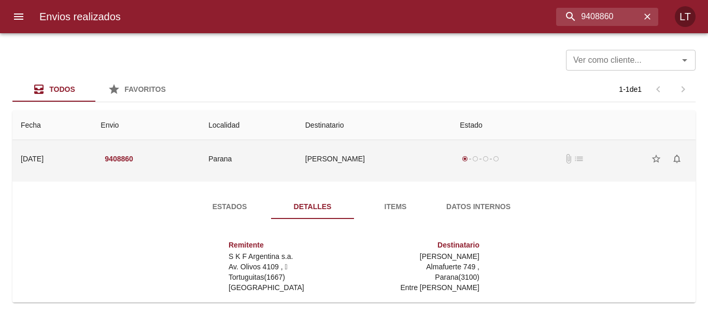
click at [429, 165] on td "Valentinuz Hnos" at bounding box center [374, 158] width 155 height 37
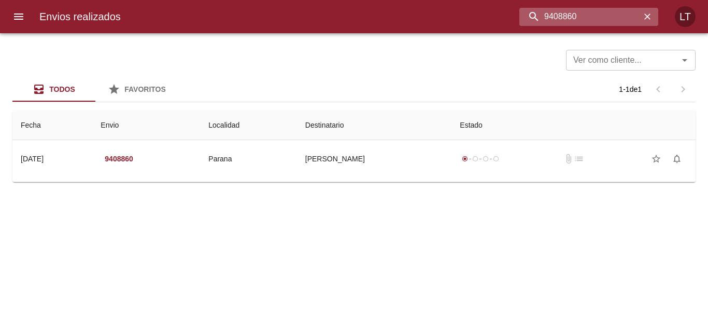
click at [583, 23] on input "9408860" at bounding box center [580, 17] width 121 height 18
paste input "9409899"
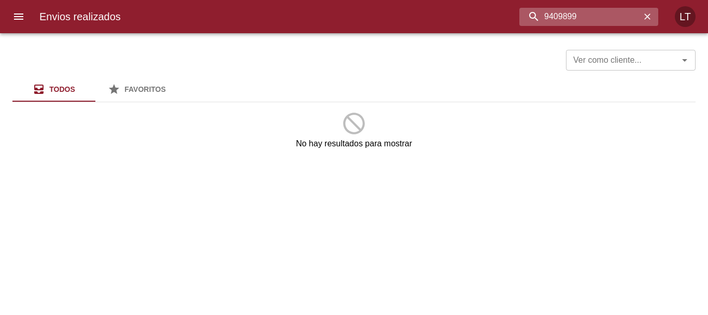
click at [613, 12] on input "9409899" at bounding box center [580, 17] width 121 height 18
click at [539, 17] on input "9409899" at bounding box center [580, 17] width 121 height 18
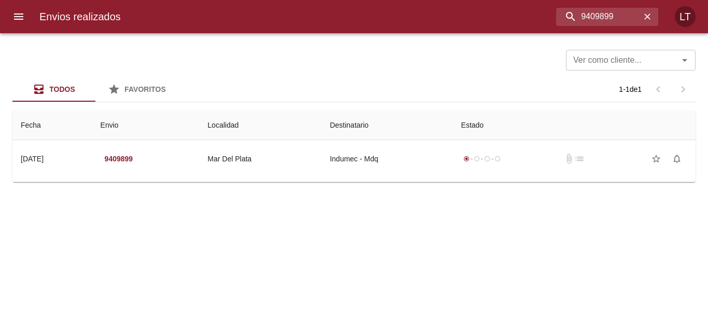
click at [539, 83] on div "Todos Favoritos 1 - 1 de 1" at bounding box center [353, 89] width 683 height 25
click at [409, 192] on div "Ver como cliente... Ver como cliente... Todos Favoritos 1 - 1 de 1 Fecha Envio …" at bounding box center [354, 174] width 708 height 282
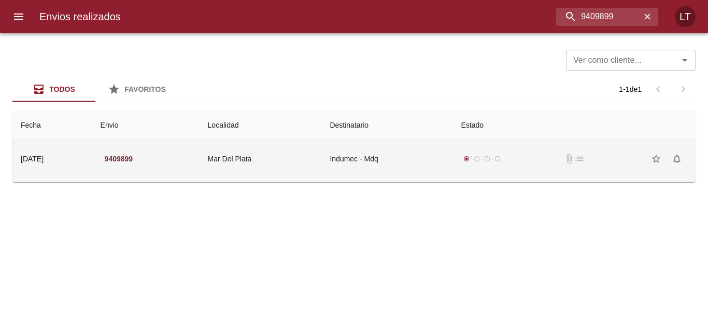
click at [429, 167] on td "Indumec - Mdq" at bounding box center [386, 158] width 131 height 37
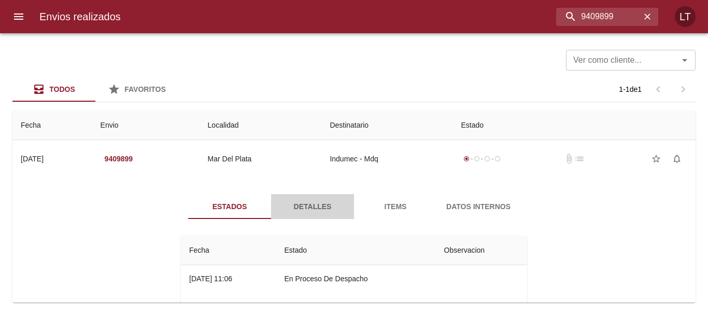
click at [320, 210] on span "Detalles" at bounding box center [312, 206] width 71 height 13
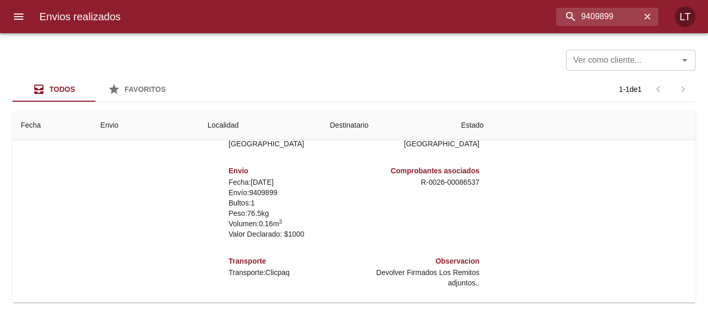
scroll to position [145, 0]
drag, startPoint x: 438, startPoint y: 181, endPoint x: 515, endPoint y: 181, distance: 77.3
click at [515, 181] on div "Remitente S K F Argentina s.a. Av. Olivos 4109 ,   Tortuguitas ( 1667 ) Buenos …" at bounding box center [354, 185] width 355 height 207
copy p "00086537"
click at [5, 15] on div at bounding box center [5, 157] width 10 height 315
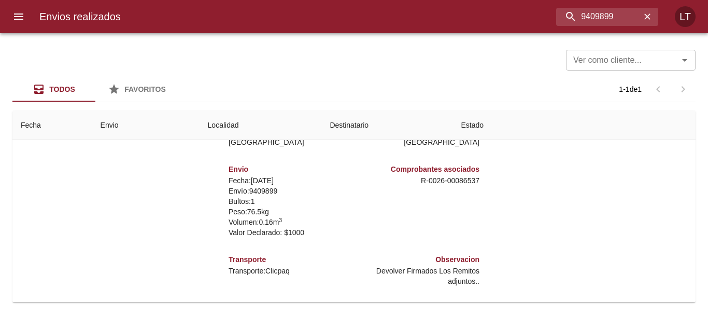
click at [18, 15] on icon "menu" at bounding box center [18, 16] width 12 height 12
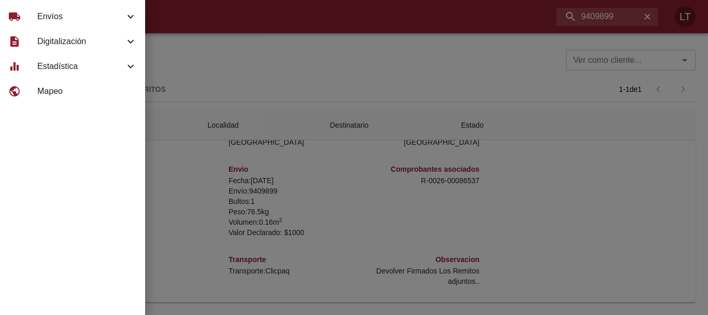
click at [377, 46] on div at bounding box center [354, 157] width 708 height 315
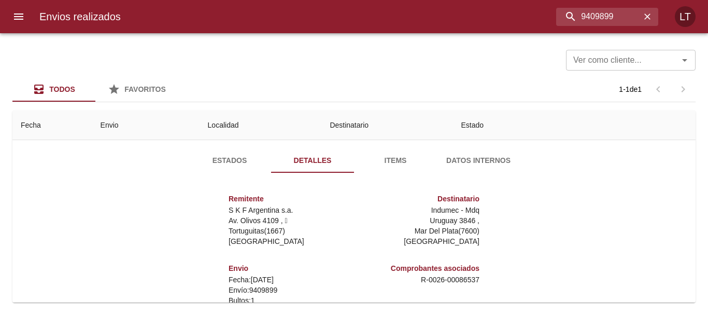
scroll to position [41, 0]
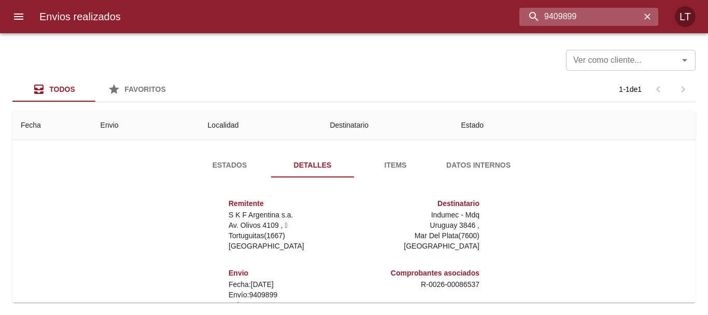
click at [614, 21] on input "9409899" at bounding box center [580, 17] width 121 height 18
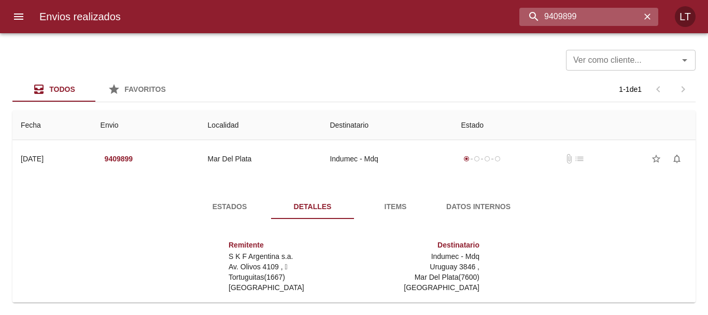
paste input "940988"
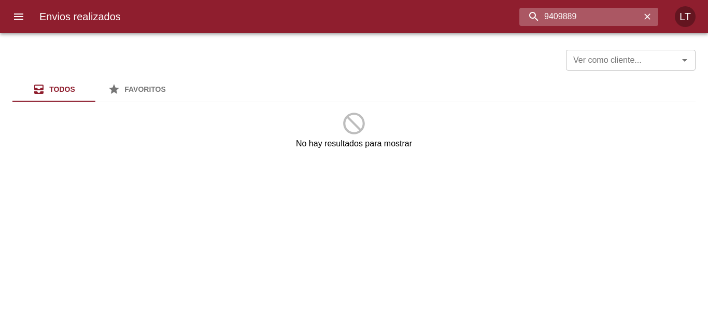
click at [539, 17] on input "9409889" at bounding box center [580, 17] width 121 height 18
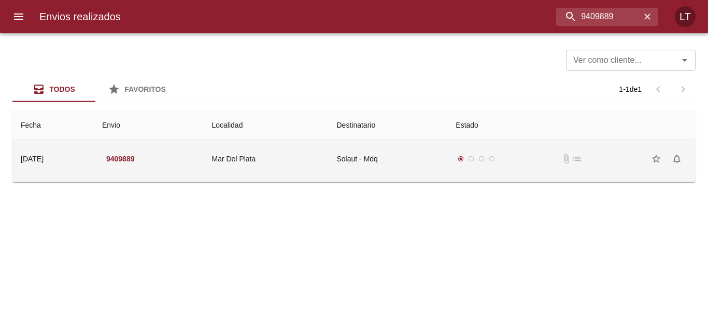
click at [438, 152] on td "Solaut - Mdq" at bounding box center [388, 158] width 119 height 37
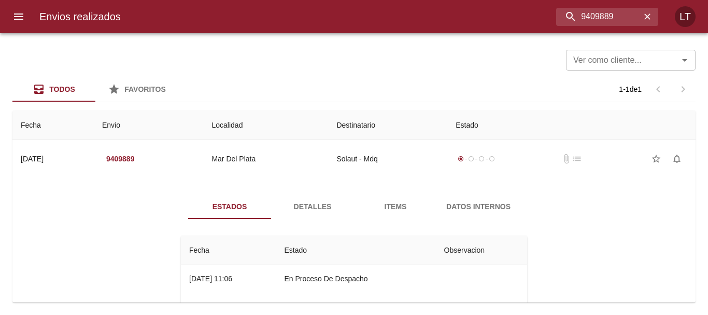
scroll to position [38, 0]
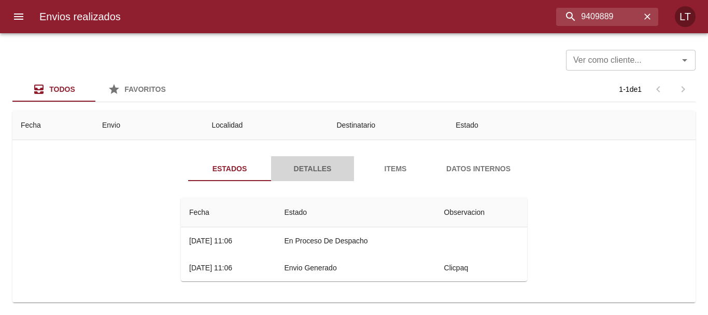
click at [324, 170] on span "Detalles" at bounding box center [312, 168] width 71 height 13
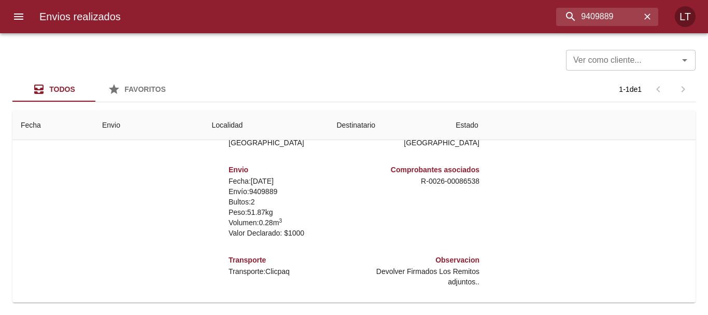
scroll to position [145, 0]
click at [464, 181] on p "R - 0026 - 00086538" at bounding box center [418, 180] width 121 height 10
copy p "00086538"
click at [594, 19] on input "9409889" at bounding box center [580, 17] width 121 height 18
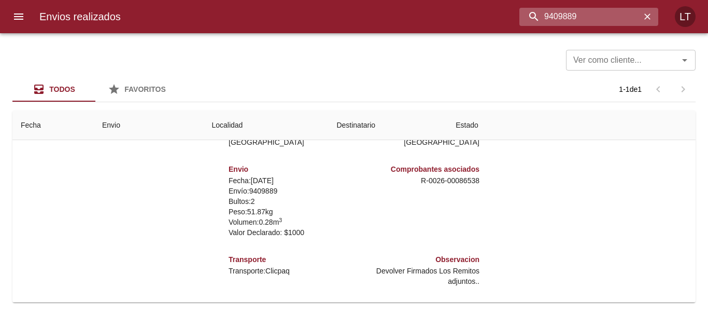
click at [594, 19] on input "9409889" at bounding box center [580, 17] width 121 height 18
paste input "41421"
type input "9441421"
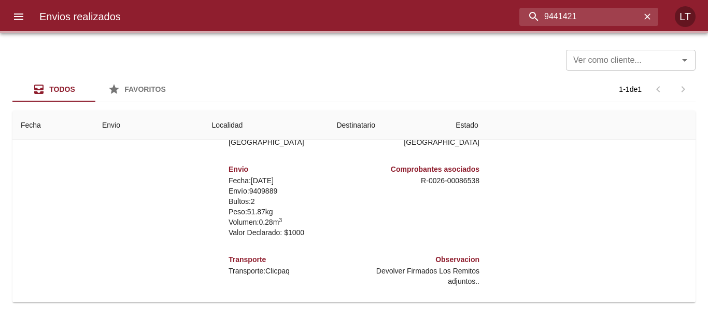
scroll to position [0, 0]
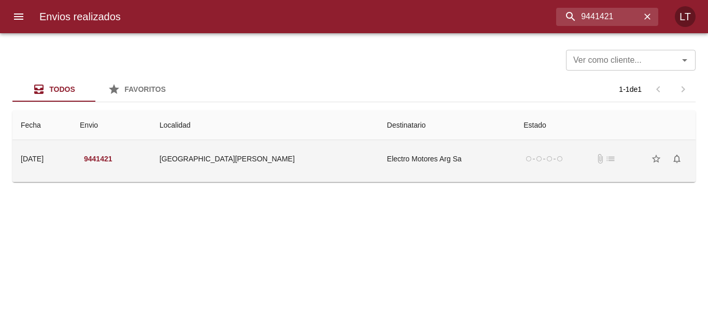
click at [445, 169] on td "Electro Motores Arg Sa" at bounding box center [447, 158] width 137 height 37
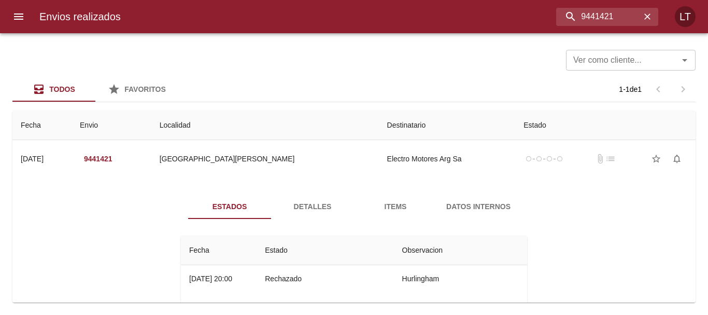
click at [319, 199] on button "Detalles" at bounding box center [312, 206] width 83 height 25
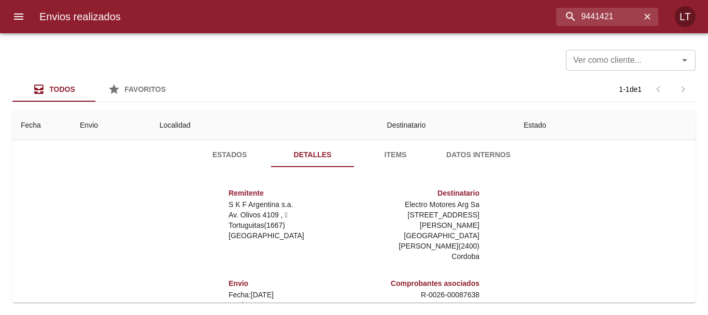
scroll to position [104, 0]
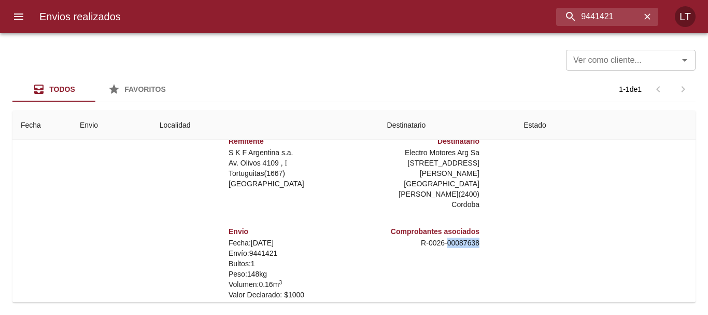
drag, startPoint x: 439, startPoint y: 231, endPoint x: 474, endPoint y: 233, distance: 35.4
click at [474, 233] on div "Comprobantes asociados R - 0026 - 00087638" at bounding box center [419, 263] width 130 height 90
copy p "00087638"
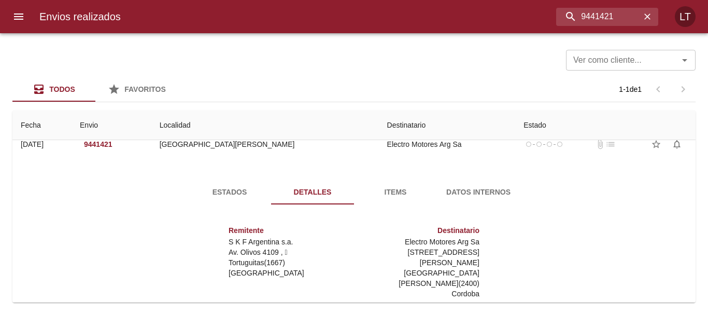
scroll to position [0, 0]
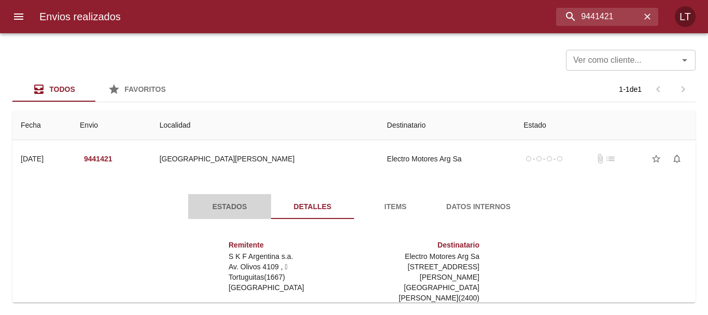
click at [230, 199] on button "Estados" at bounding box center [229, 206] width 83 height 25
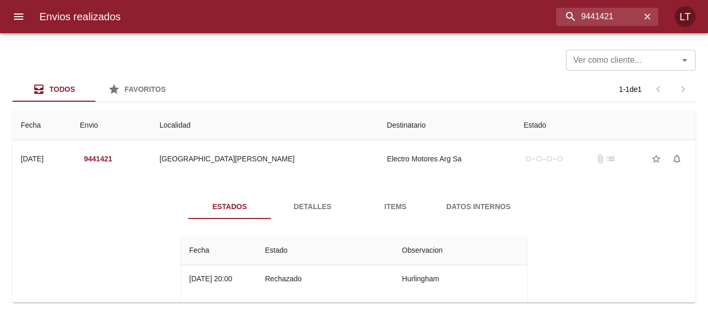
click at [316, 194] on button "Detalles" at bounding box center [312, 206] width 83 height 25
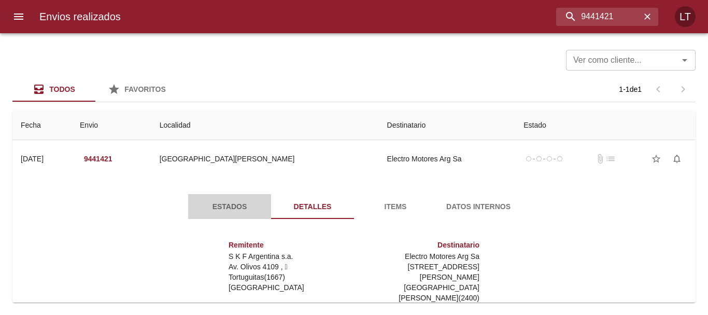
click at [213, 210] on span "Estados" at bounding box center [229, 206] width 71 height 13
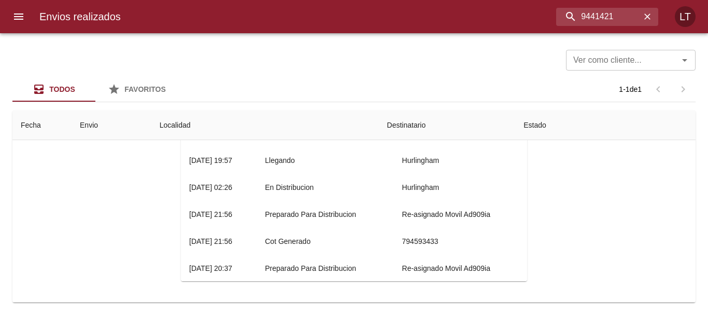
scroll to position [93, 0]
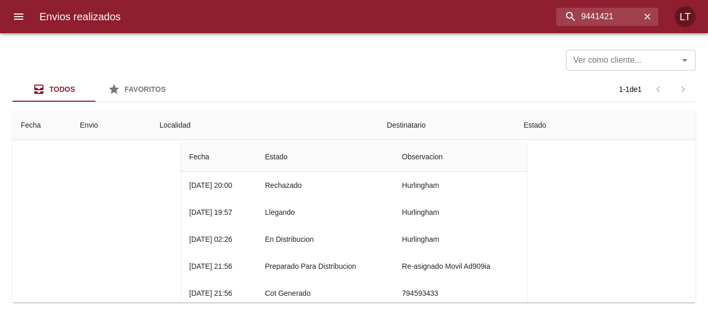
click at [412, 250] on td "Hurlingham" at bounding box center [460, 239] width 133 height 27
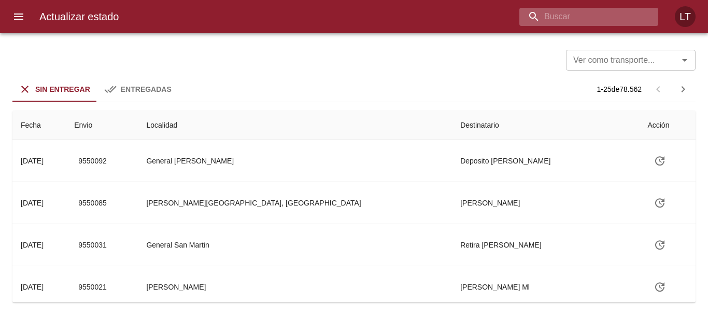
click at [586, 16] on input "buscar" at bounding box center [580, 17] width 121 height 18
paste input "9408860"
type input "9408860"
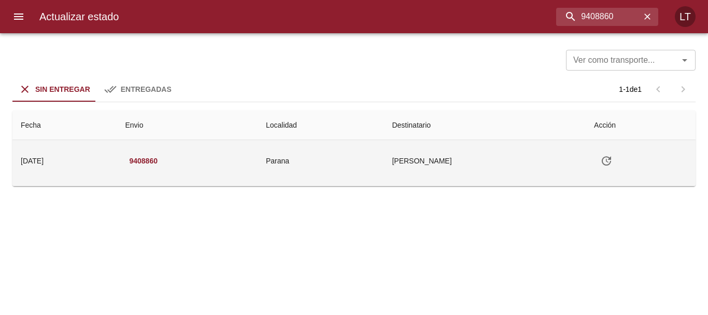
click at [384, 160] on td "Parana" at bounding box center [321, 160] width 126 height 41
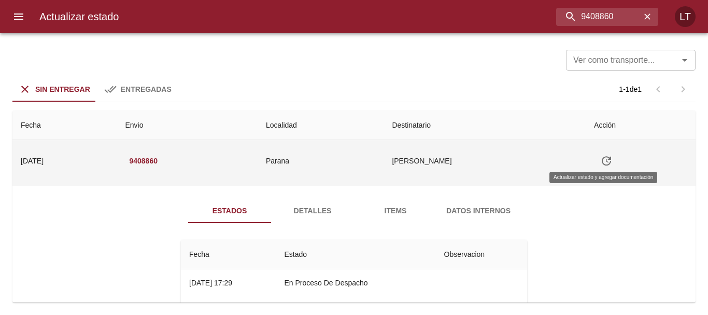
click at [604, 164] on icon "Tabla de envíos del cliente" at bounding box center [606, 161] width 12 height 12
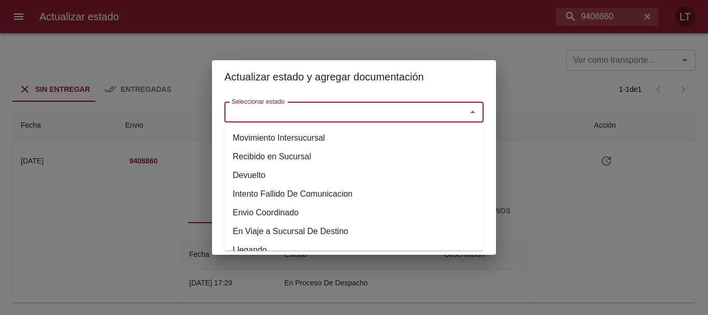
click at [404, 117] on input "Seleccionar estado" at bounding box center [339, 112] width 222 height 15
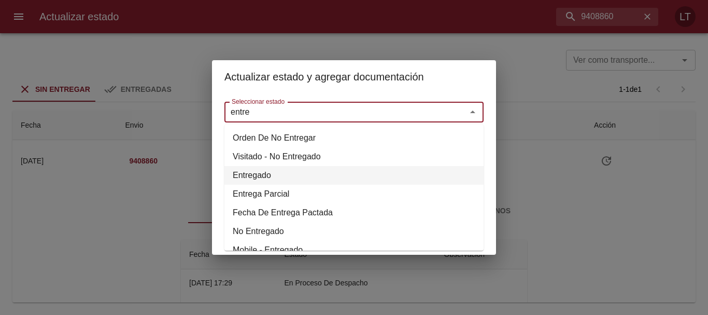
click at [363, 170] on li "Entregado" at bounding box center [353, 175] width 259 height 19
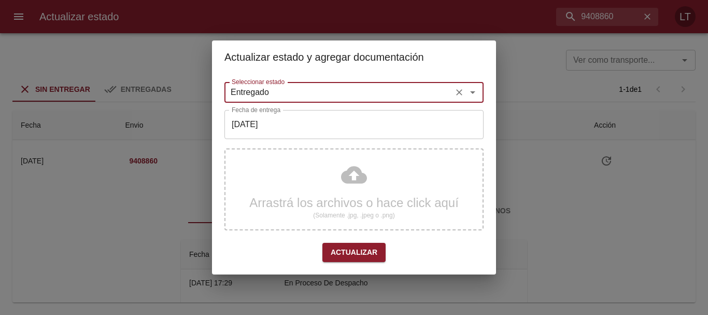
type input "Entregado"
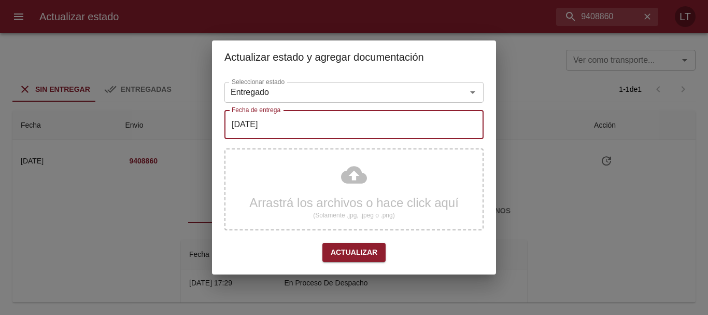
click at [338, 125] on input "[DATE]" at bounding box center [353, 124] width 259 height 29
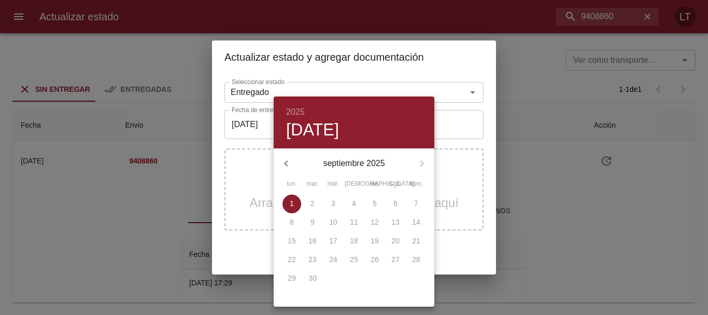
click at [291, 160] on icon "button" at bounding box center [286, 163] width 12 height 12
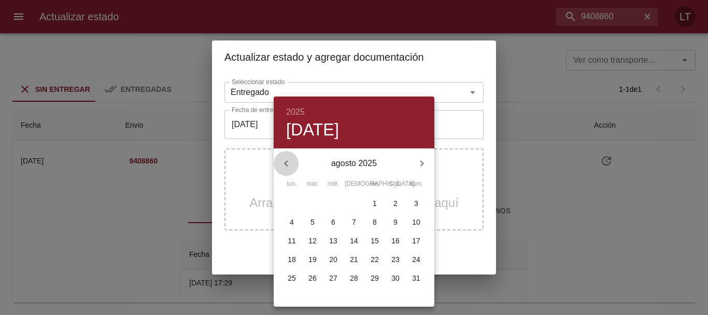
click at [291, 160] on icon "button" at bounding box center [286, 163] width 12 height 12
click at [293, 260] on p "21" at bounding box center [292, 259] width 8 height 10
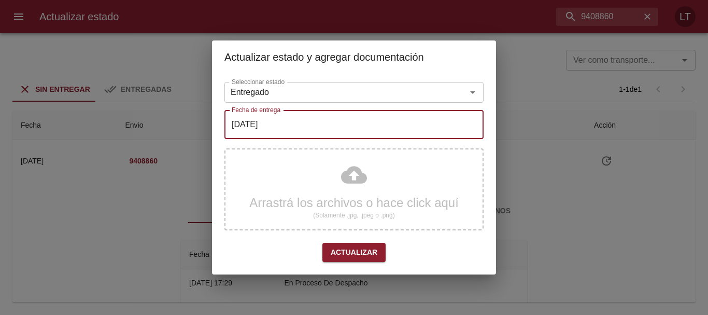
type input "[DATE]"
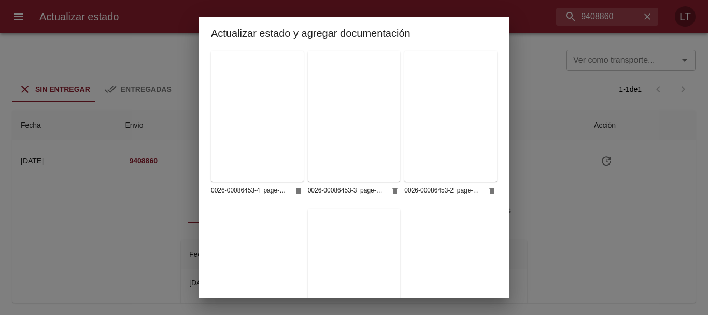
scroll to position [256, 0]
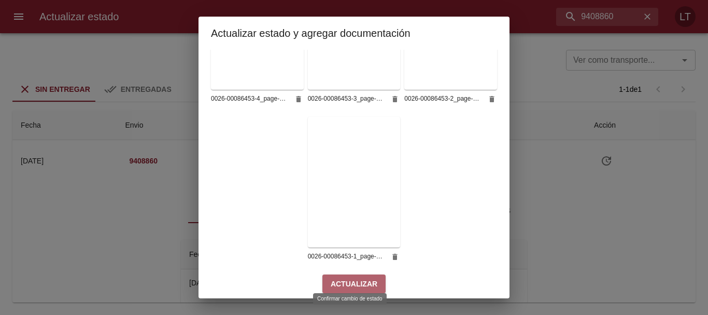
click at [364, 277] on span "Actualizar" at bounding box center [354, 283] width 47 height 13
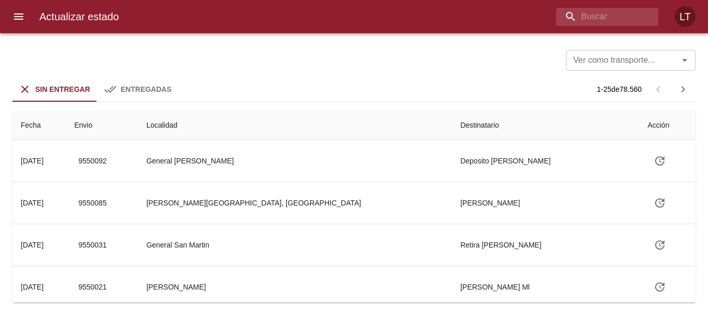
click at [598, 5] on div "Actualizar estado LT" at bounding box center [354, 16] width 708 height 33
click at [599, 18] on input "buscar" at bounding box center [580, 17] width 121 height 18
paste input "9409899"
type input "9409899"
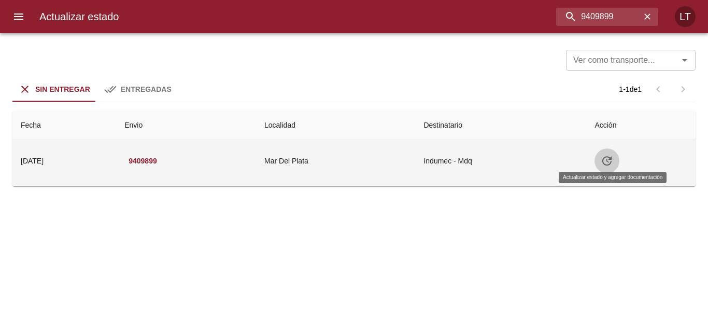
click at [612, 163] on icon "Tabla de envíos del cliente" at bounding box center [607, 161] width 12 height 12
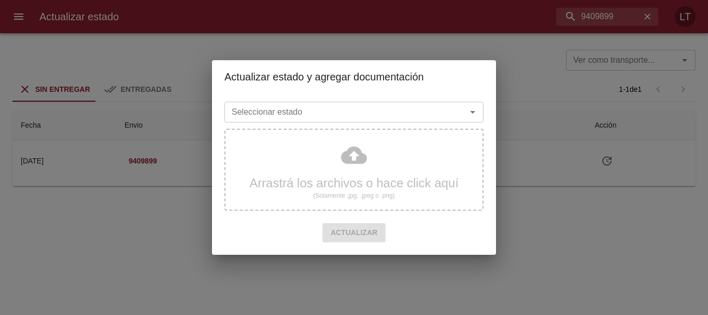
click at [303, 112] on input "Seleccionar estado" at bounding box center [339, 112] width 222 height 15
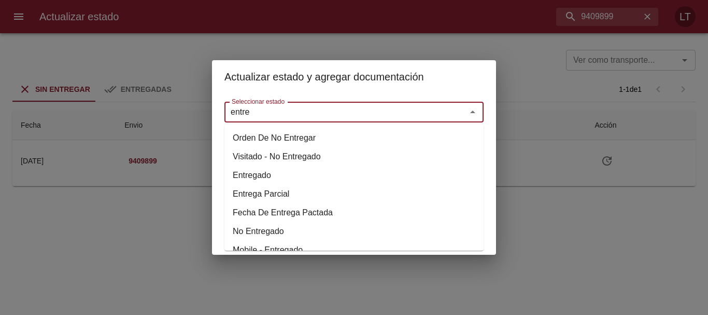
click at [254, 173] on li "Entregado" at bounding box center [353, 175] width 259 height 19
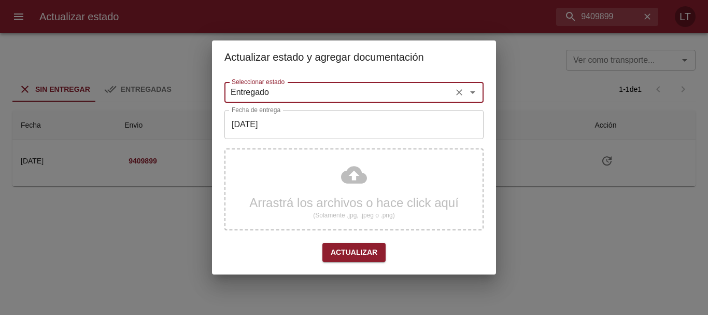
type input "Entregado"
click at [289, 128] on input "[DATE]" at bounding box center [353, 124] width 259 height 29
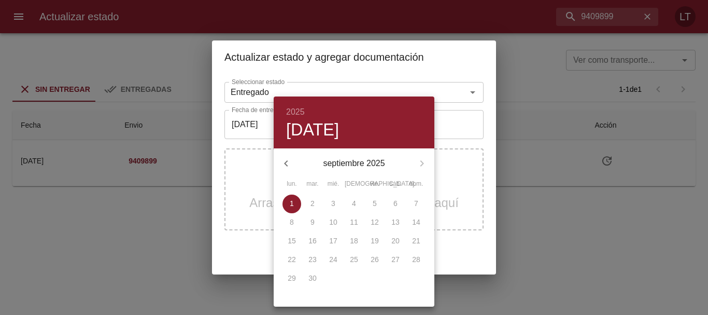
click at [285, 159] on icon "button" at bounding box center [286, 163] width 12 height 12
click at [316, 256] on p "22" at bounding box center [312, 259] width 8 height 10
type input "22/07/2025"
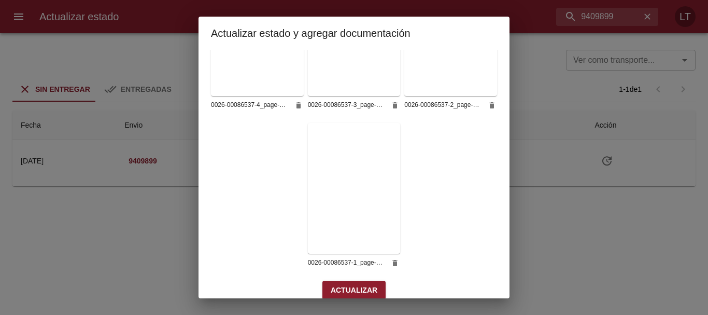
scroll to position [256, 0]
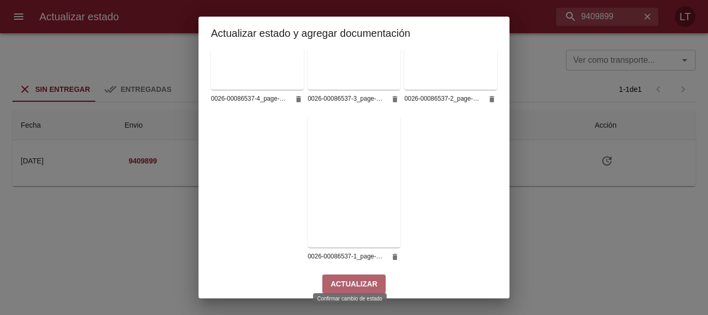
click at [356, 277] on span "Actualizar" at bounding box center [354, 283] width 47 height 13
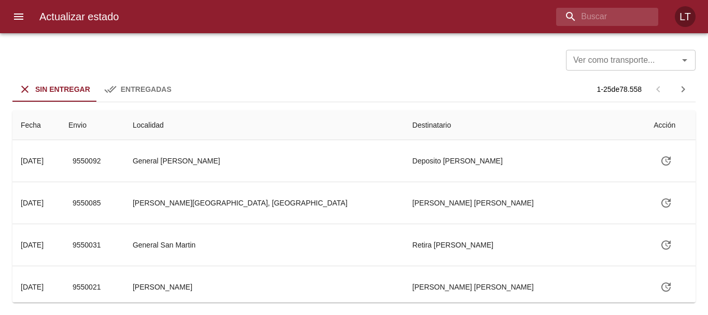
click at [579, 6] on div "Actualizar estado LT" at bounding box center [354, 16] width 708 height 33
click at [581, 12] on input "buscar" at bounding box center [580, 17] width 121 height 18
paste input "9409889"
type input "9409889"
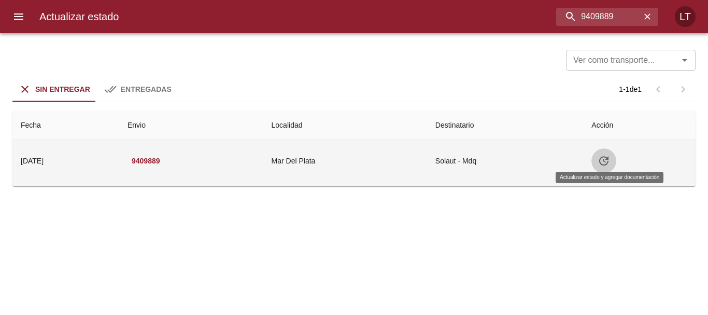
click at [607, 160] on icon "Tabla de envíos del cliente" at bounding box center [604, 161] width 12 height 12
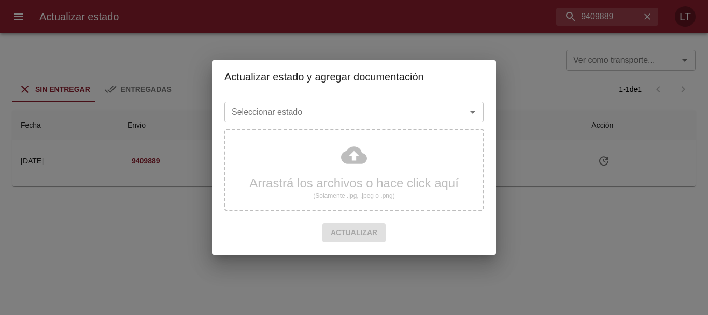
click at [341, 109] on input "Seleccionar estado" at bounding box center [339, 112] width 222 height 15
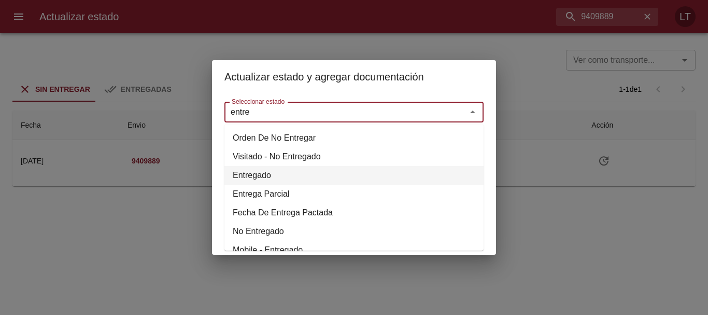
click at [324, 170] on li "Entregado" at bounding box center [353, 175] width 259 height 19
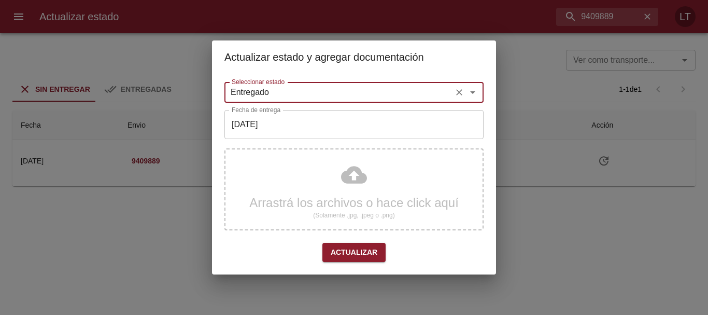
type input "Entregado"
click at [290, 124] on input "[DATE]" at bounding box center [353, 124] width 259 height 29
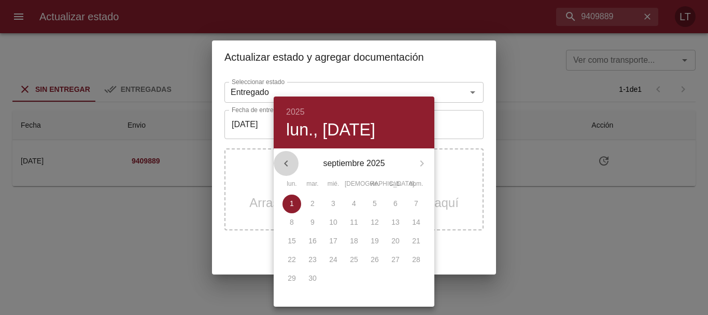
click at [285, 164] on icon "button" at bounding box center [286, 163] width 4 height 6
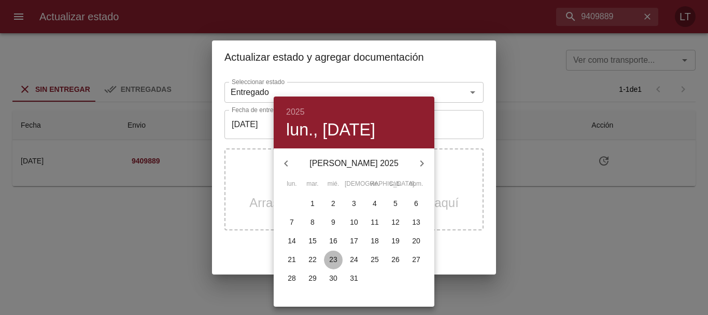
click at [334, 259] on p "23" at bounding box center [333, 259] width 8 height 10
type input "[DATE]"
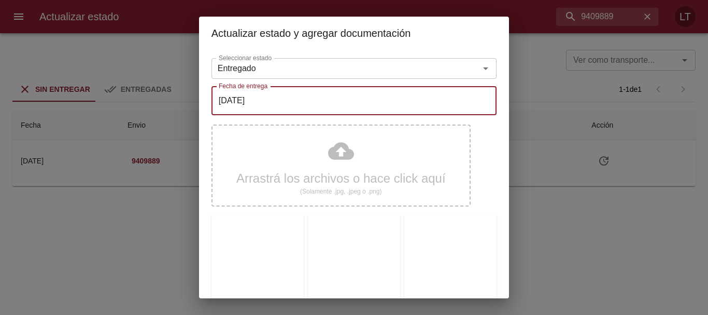
scroll to position [102, 0]
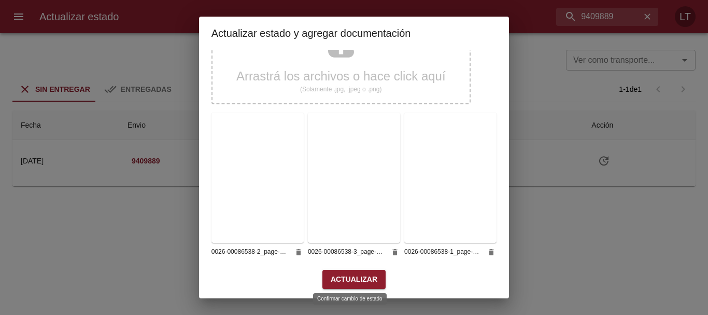
click at [348, 283] on button "Actualizar" at bounding box center [353, 279] width 63 height 19
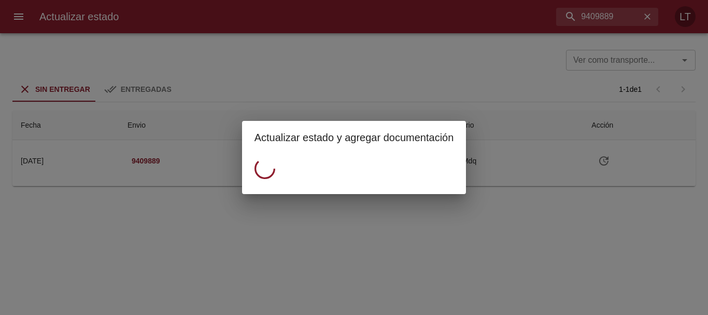
scroll to position [0, 0]
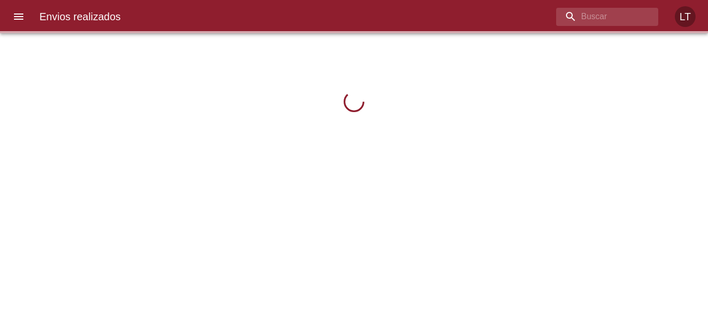
click at [10, 16] on div at bounding box center [5, 157] width 10 height 315
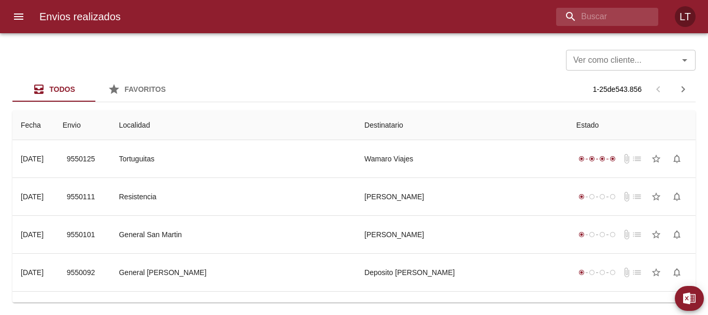
click at [18, 19] on icon "menu" at bounding box center [18, 16] width 9 height 6
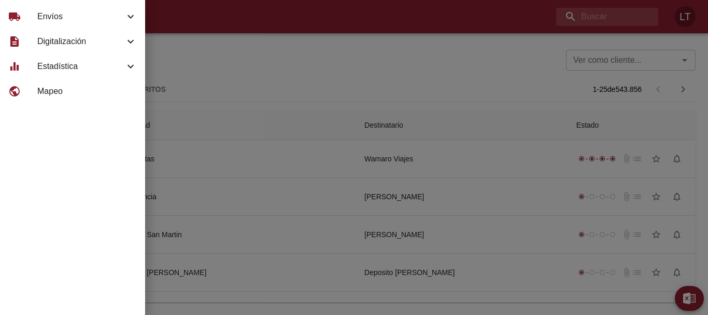
click at [87, 69] on span "Estadística" at bounding box center [80, 66] width 87 height 12
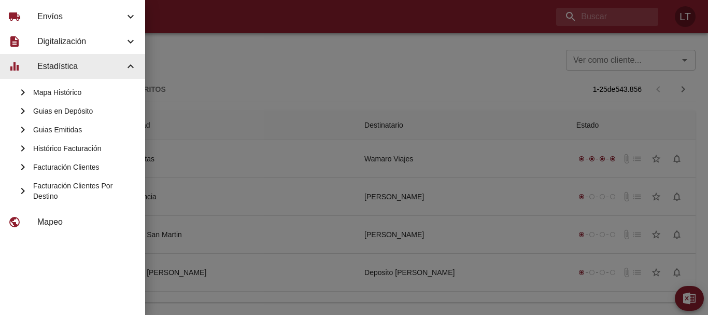
click at [79, 128] on span "Guias Emitidas" at bounding box center [85, 129] width 104 height 10
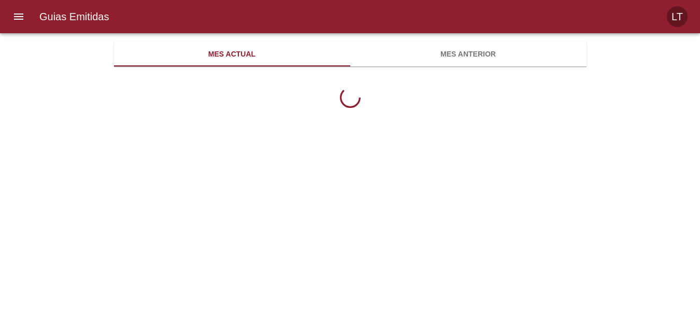
scroll to position [337, 473]
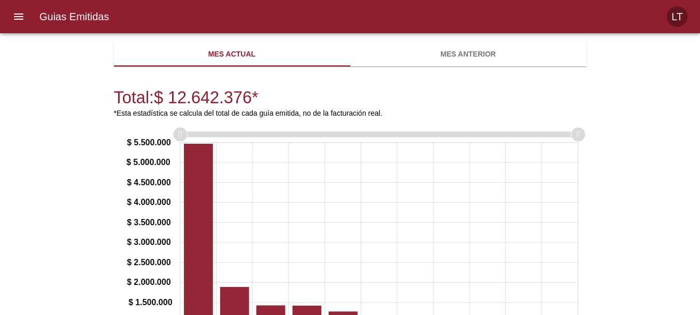
click at [442, 58] on span "Mes anterior" at bounding box center [469, 54] width 224 height 13
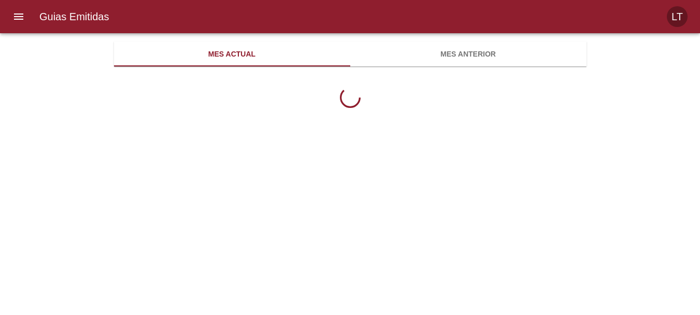
scroll to position [337, 473]
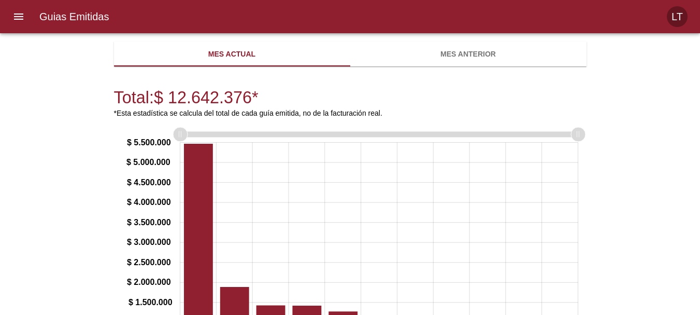
click at [477, 71] on div "Guias Emitidas Mes actual Mes anterior Total: $ 12.642.376 * *Esta estadística …" at bounding box center [351, 248] width 498 height 414
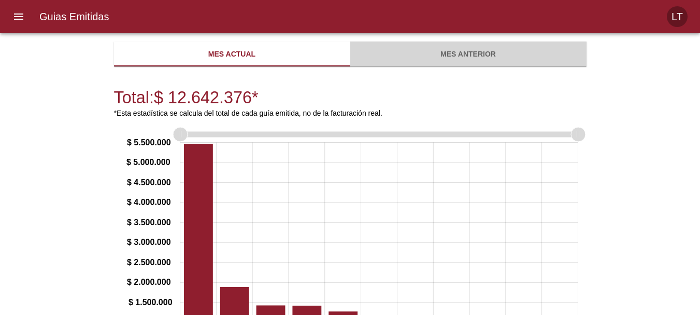
click at [469, 52] on span "Mes anterior" at bounding box center [469, 54] width 224 height 13
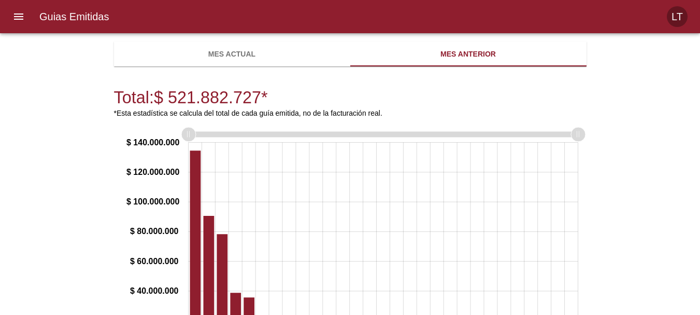
scroll to position [143, 0]
